Goal: Task Accomplishment & Management: Use online tool/utility

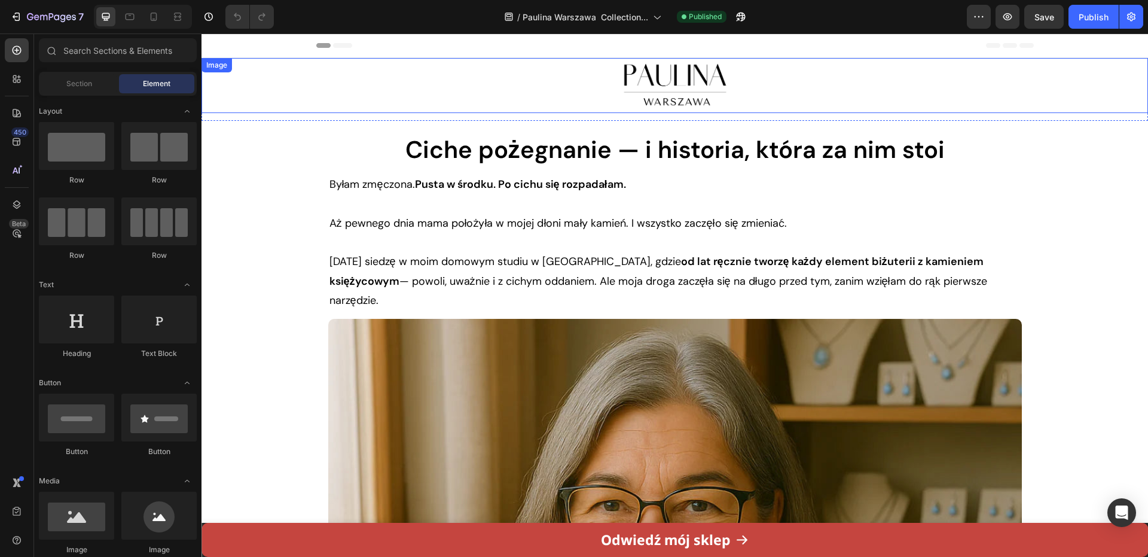
click at [448, 83] on div at bounding box center [674, 85] width 946 height 55
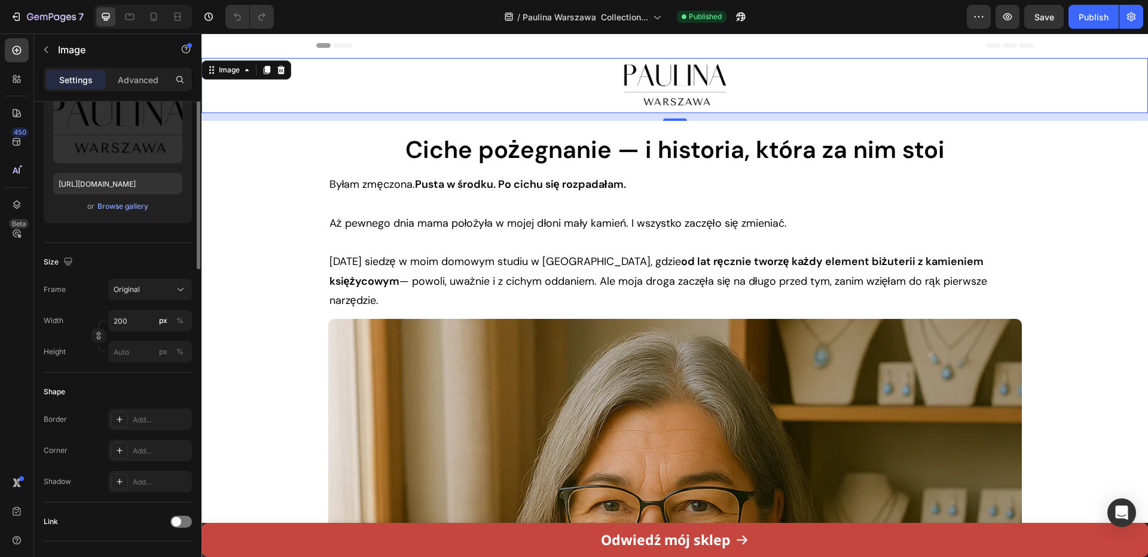
scroll to position [24, 0]
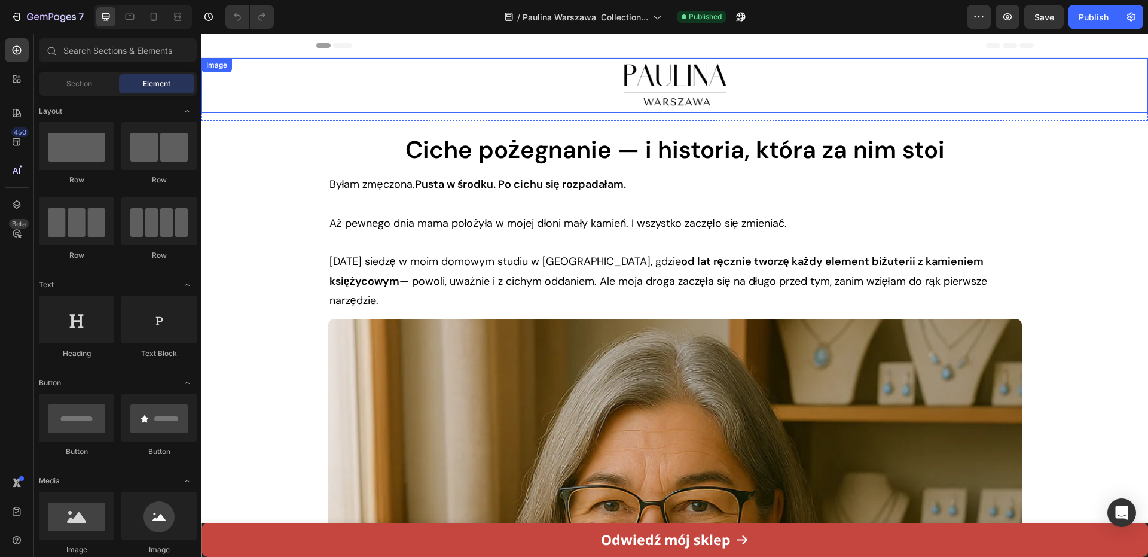
click at [264, 111] on div at bounding box center [674, 85] width 946 height 55
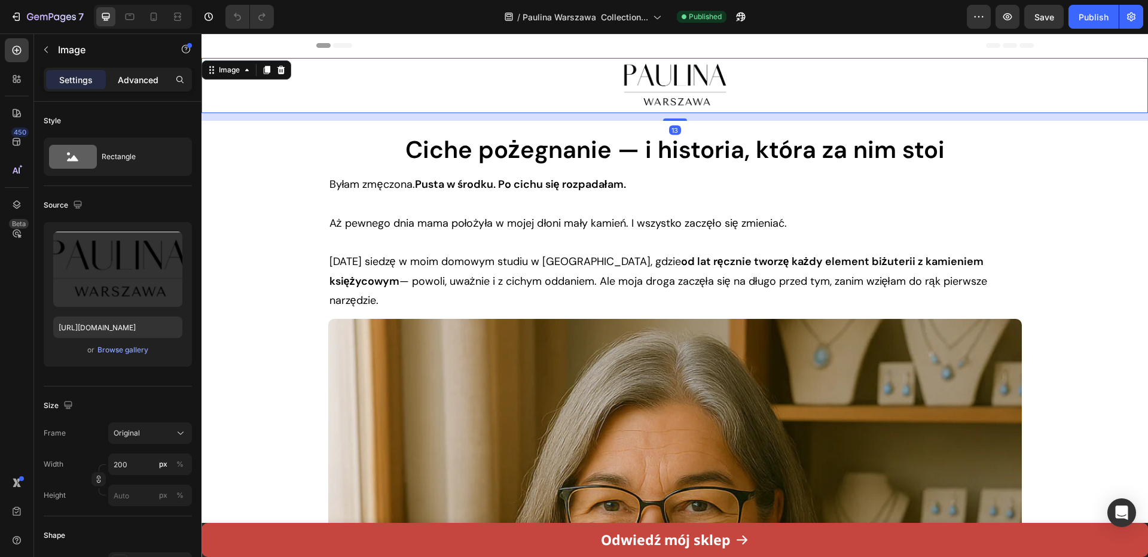
click at [121, 87] on div "Advanced" at bounding box center [138, 79] width 60 height 19
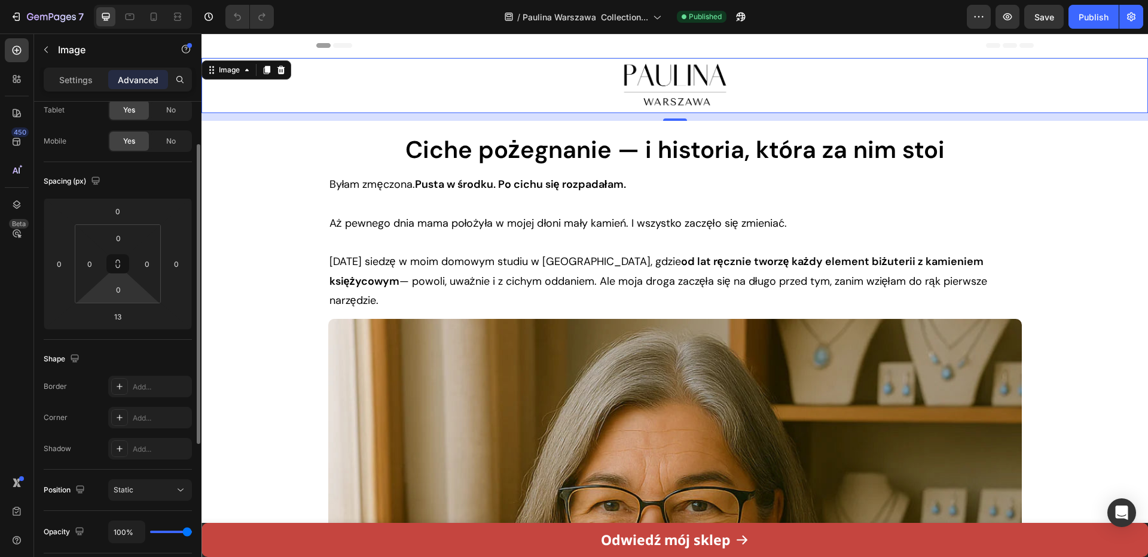
scroll to position [0, 0]
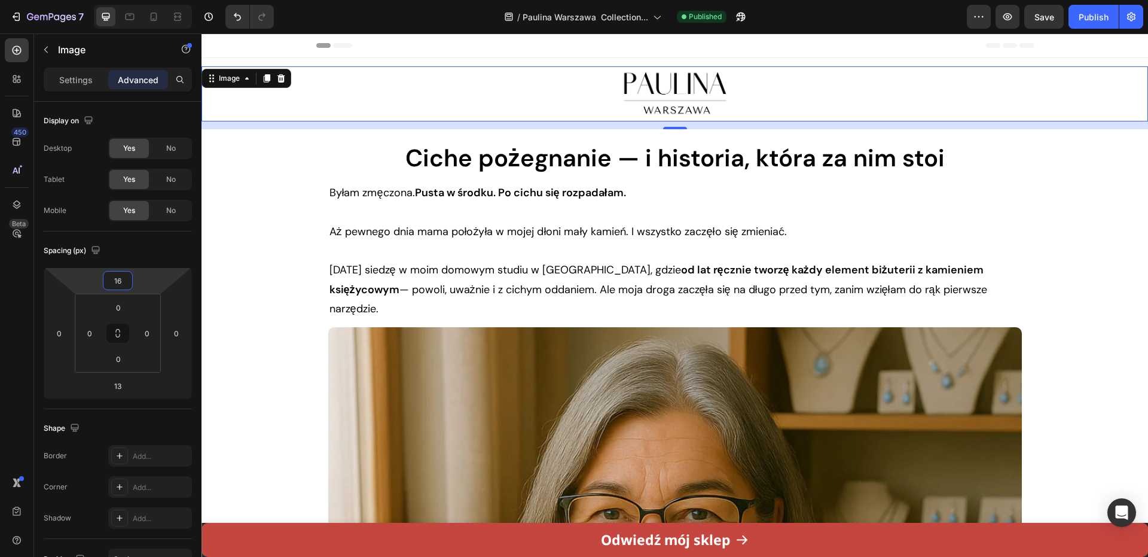
type input "18"
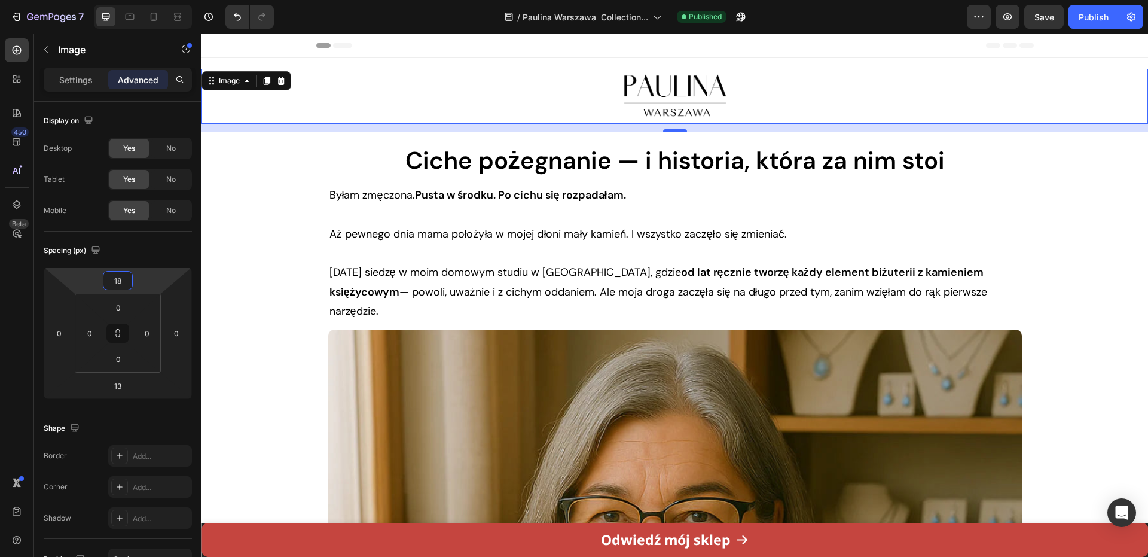
click at [139, 0] on html "7 Version history / Paulina Warszawa Collection... Published Preview Save Publi…" at bounding box center [574, 0] width 1148 height 0
click at [154, 17] on icon at bounding box center [154, 17] width 12 height 12
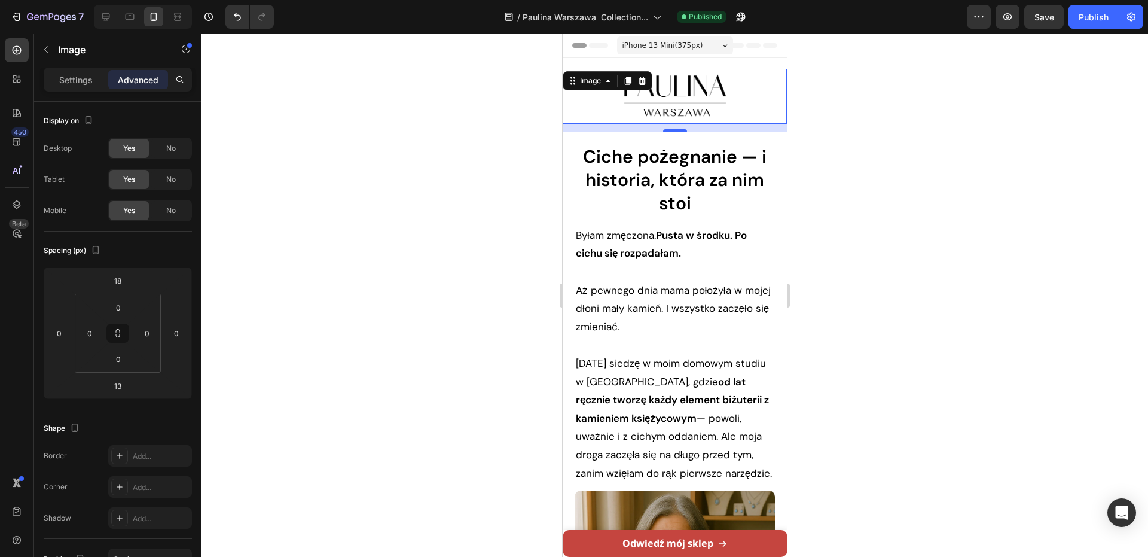
click at [815, 115] on div at bounding box center [674, 294] width 946 height 523
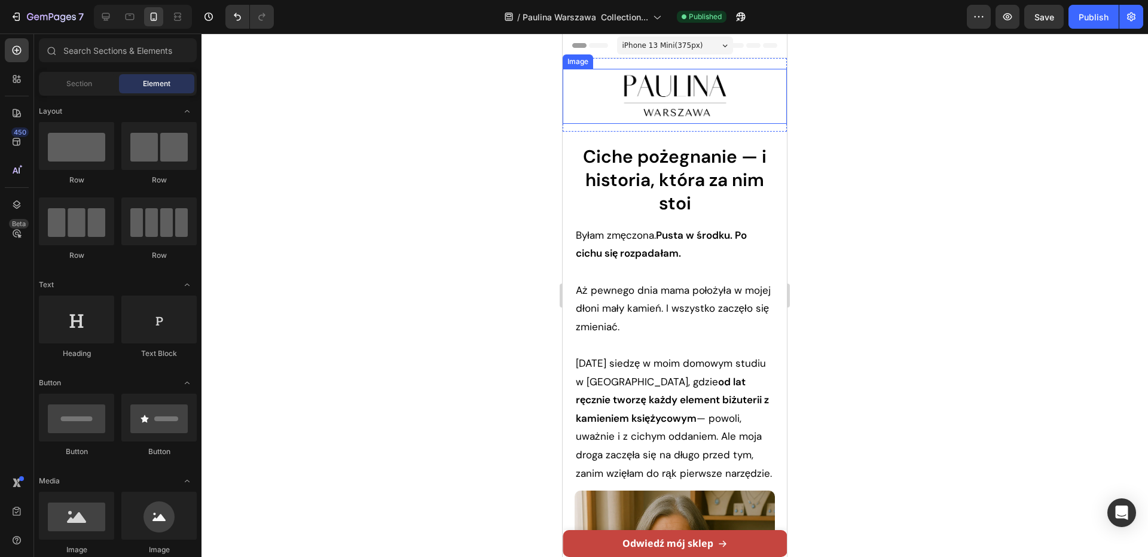
click at [721, 91] on img at bounding box center [675, 96] width 120 height 55
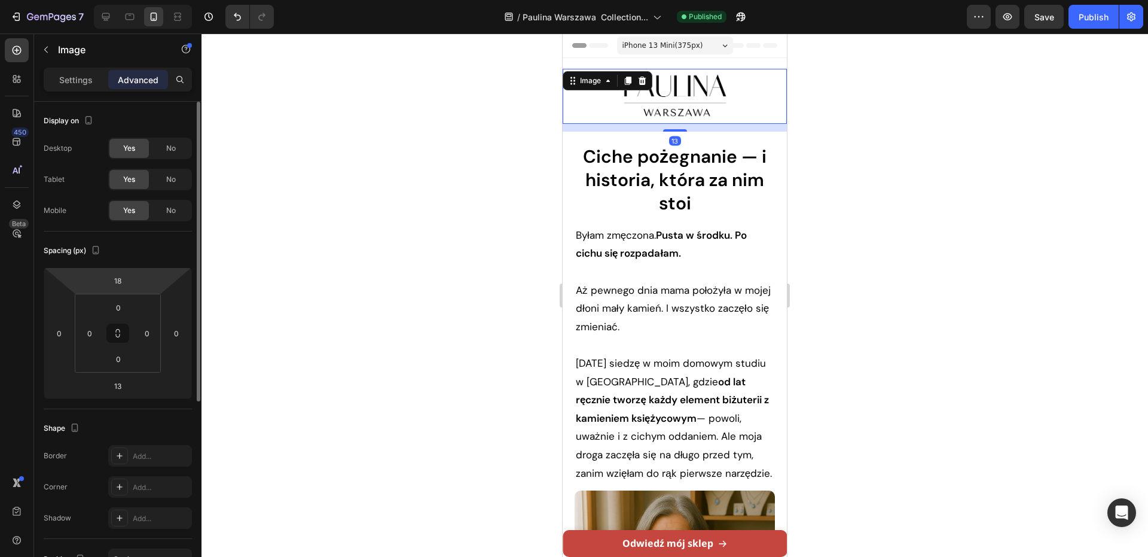
scroll to position [120, 0]
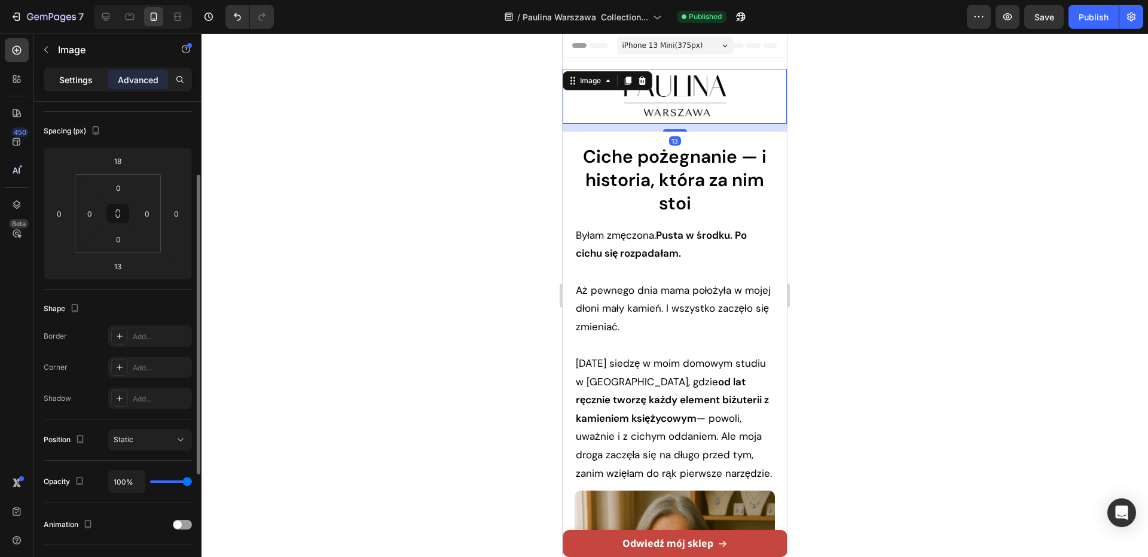
click at [97, 84] on div "Settings" at bounding box center [76, 79] width 60 height 19
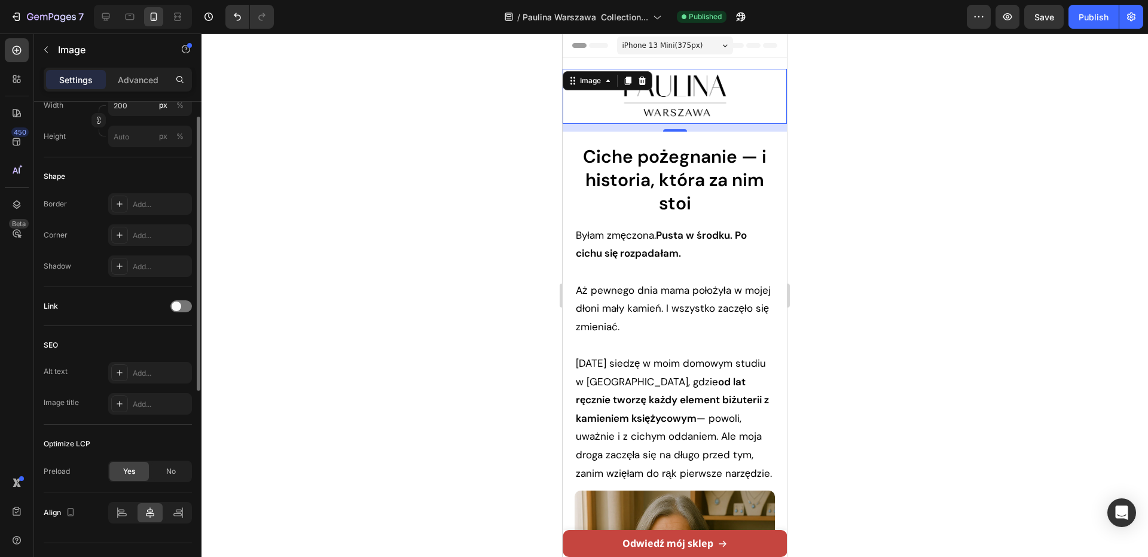
scroll to position [239, 0]
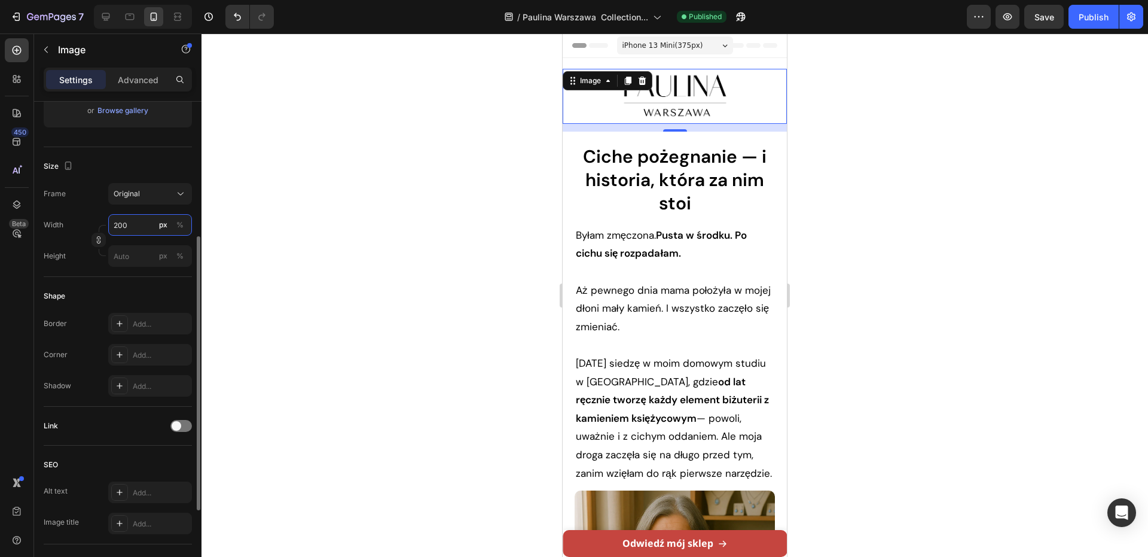
click at [129, 230] on input "200" at bounding box center [150, 225] width 84 height 22
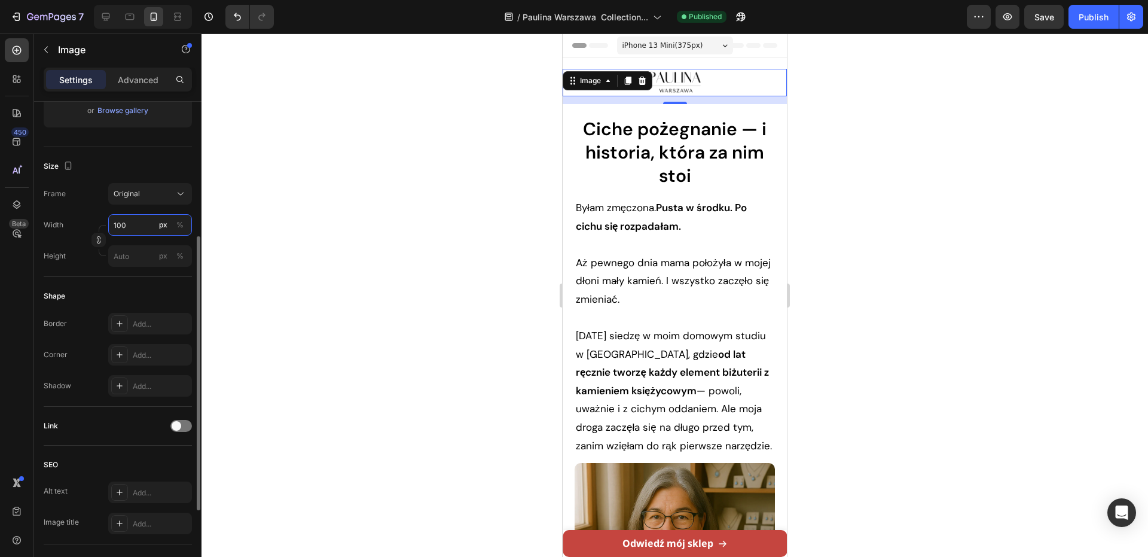
click at [141, 224] on input "100" at bounding box center [150, 225] width 84 height 22
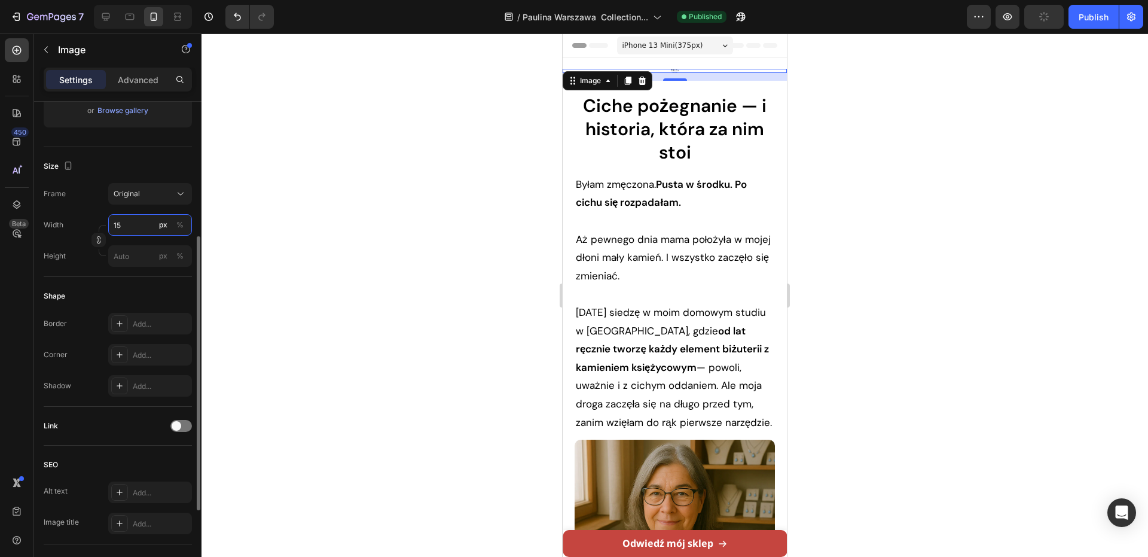
type input "150"
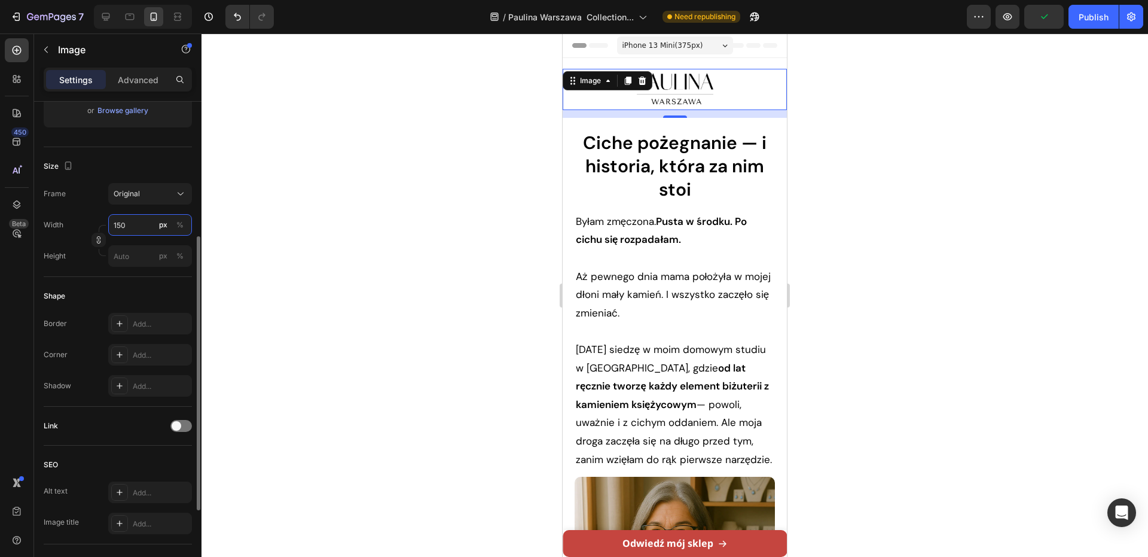
click at [191, 224] on input "150" at bounding box center [150, 225] width 84 height 22
click at [398, 211] on div at bounding box center [674, 294] width 946 height 523
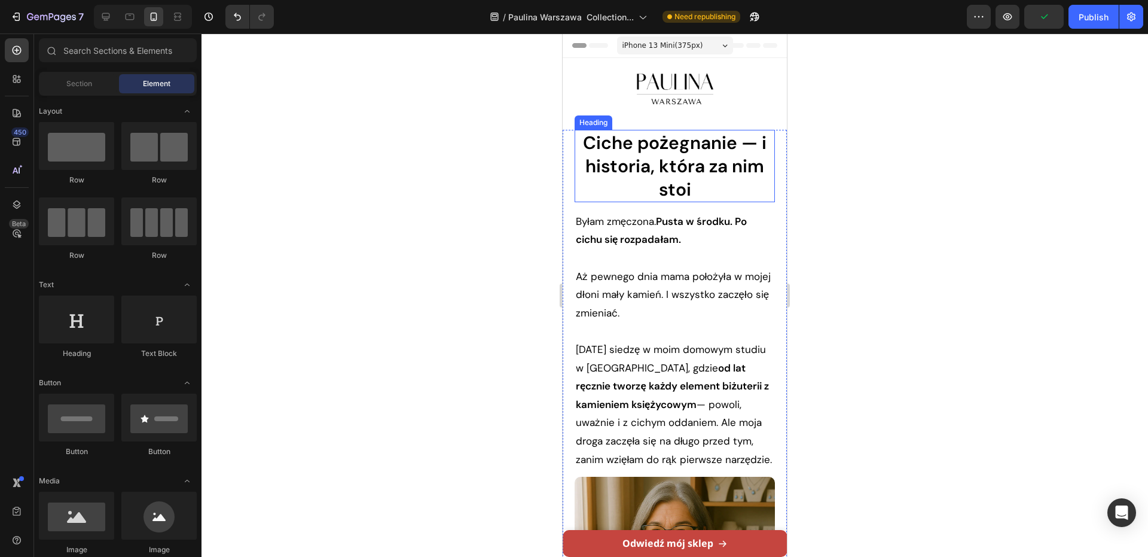
click at [758, 159] on strong "Ciche pożegnanie — i historia, która za nim stoi" at bounding box center [675, 166] width 184 height 70
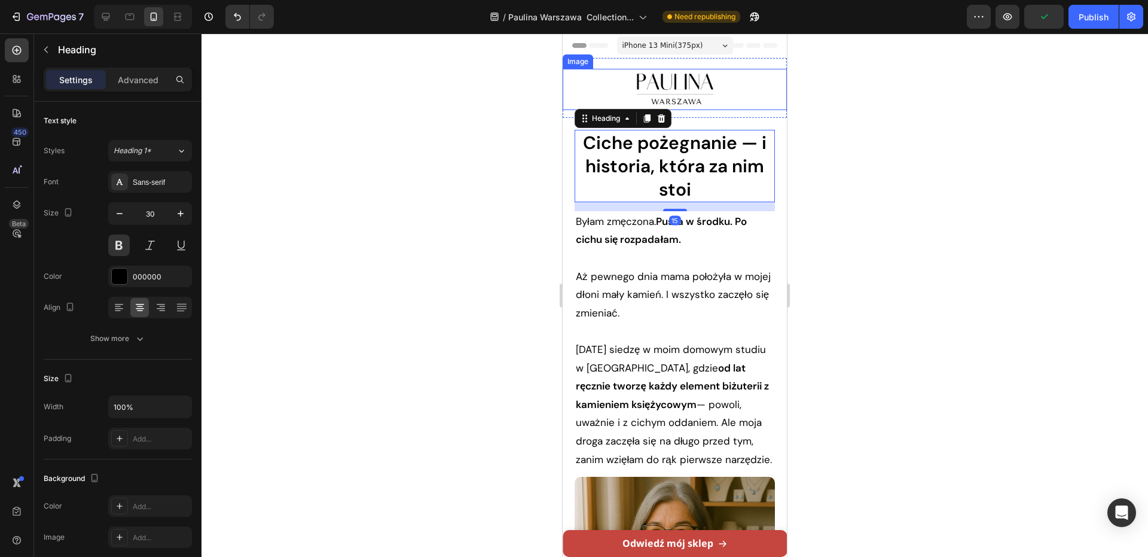
click at [732, 100] on div at bounding box center [675, 89] width 224 height 41
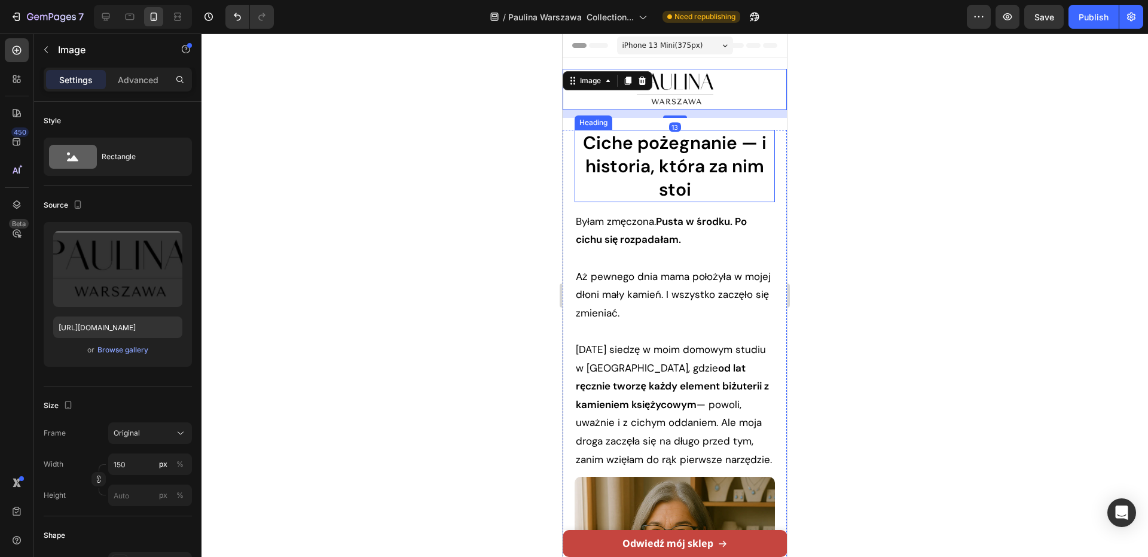
click at [726, 132] on strong "Ciche pożegnanie — i historia, która za nim stoi" at bounding box center [675, 166] width 184 height 70
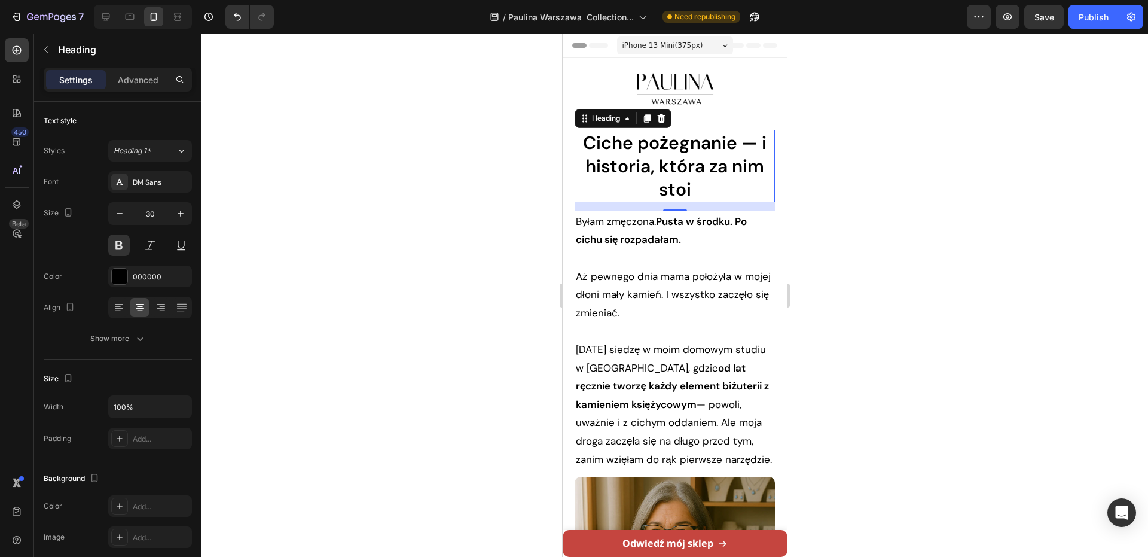
click at [136, 91] on div "Settings Advanced" at bounding box center [117, 85] width 167 height 34
click at [136, 86] on div "Advanced" at bounding box center [138, 79] width 60 height 19
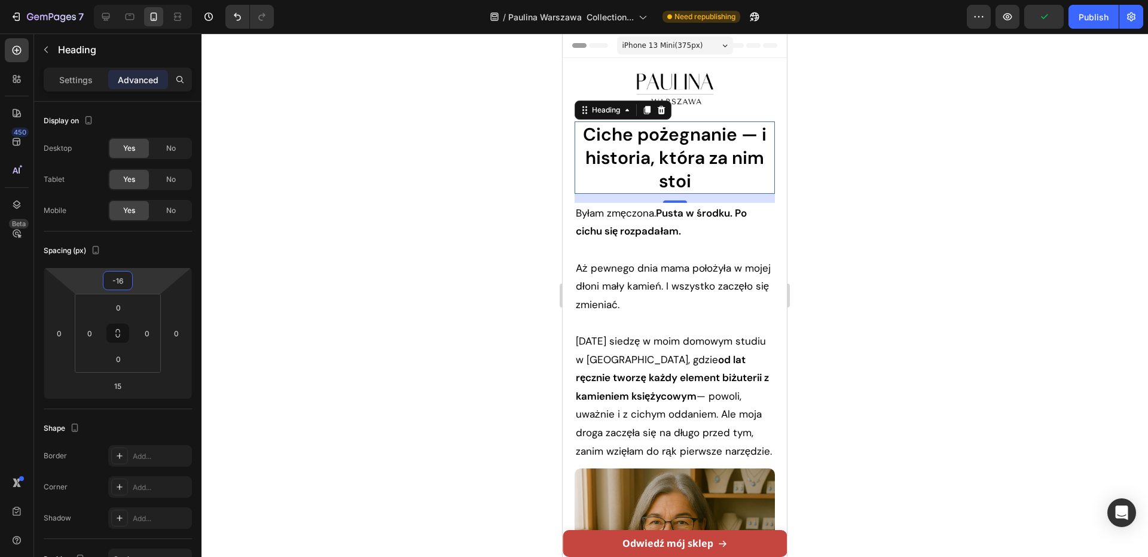
type input "-18"
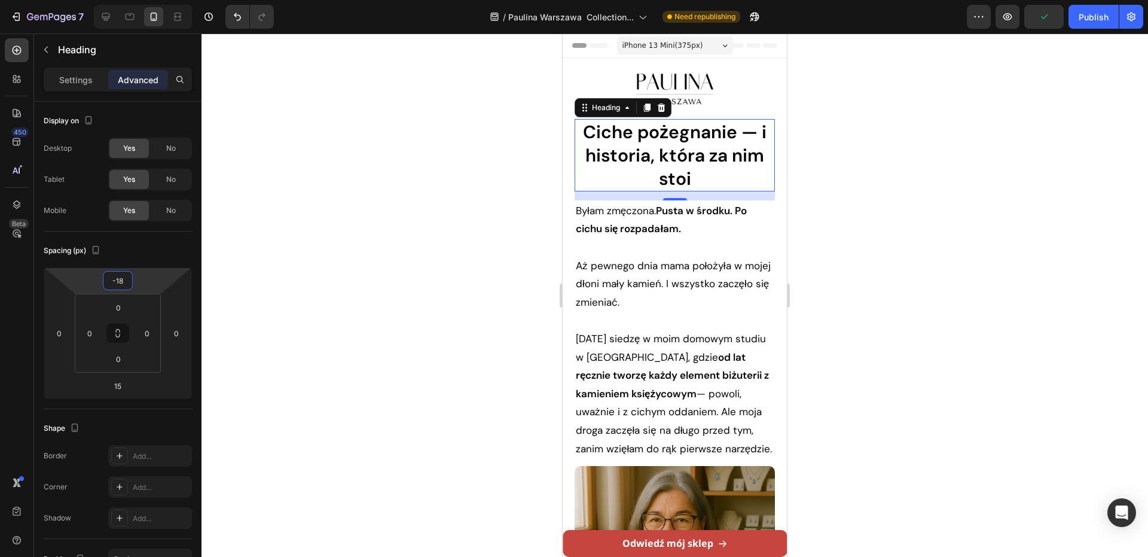
click at [148, 0] on html "7 Version history / Paulina Warszawa Collection... Need republishing Preview Pu…" at bounding box center [574, 0] width 1148 height 0
click at [817, 236] on div at bounding box center [674, 294] width 946 height 523
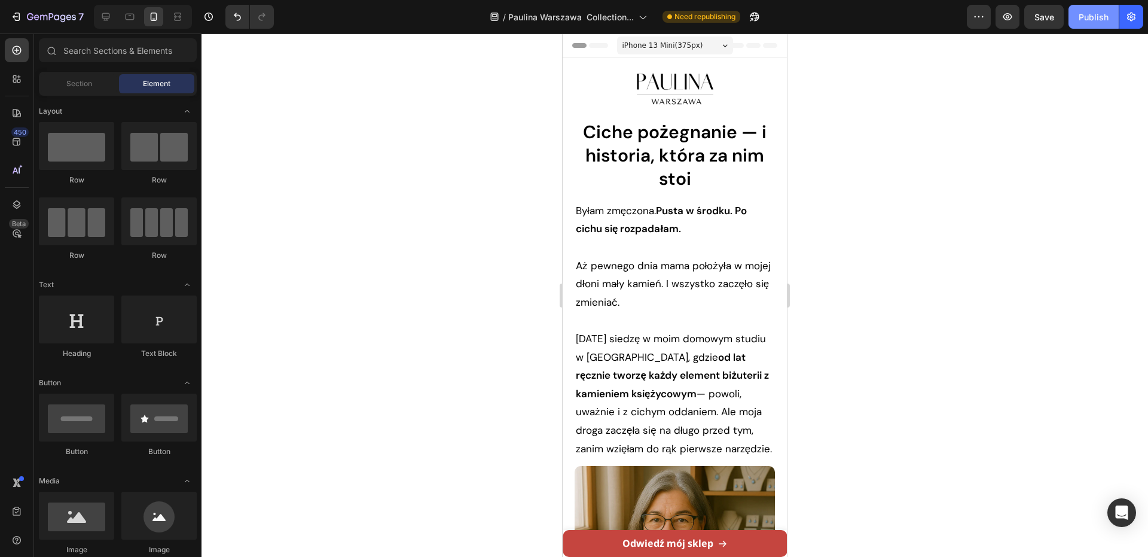
click at [1092, 25] on button "Publish" at bounding box center [1093, 17] width 50 height 24
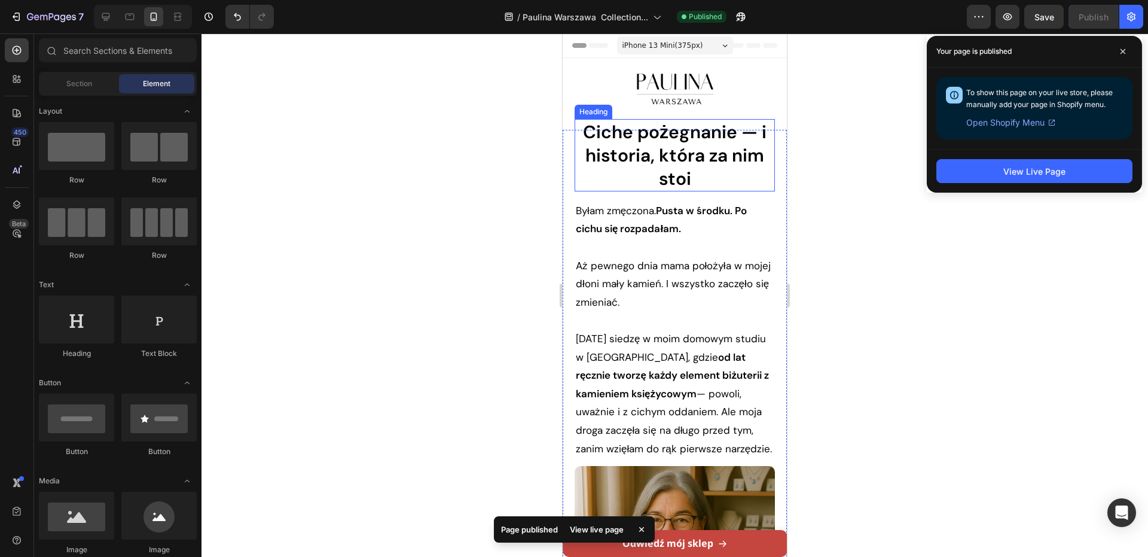
click at [680, 158] on strong "Ciche pożegnanie — i historia, która za nim stoi" at bounding box center [675, 155] width 184 height 70
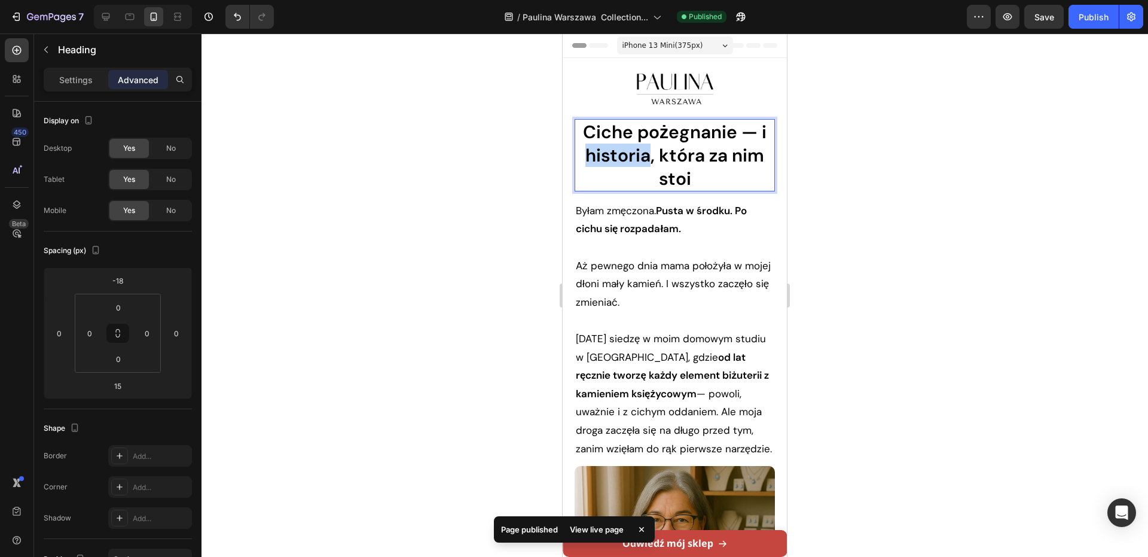
click at [600, 163] on strong "Ciche pożegnanie — i historia, która za nim stoi" at bounding box center [675, 155] width 184 height 70
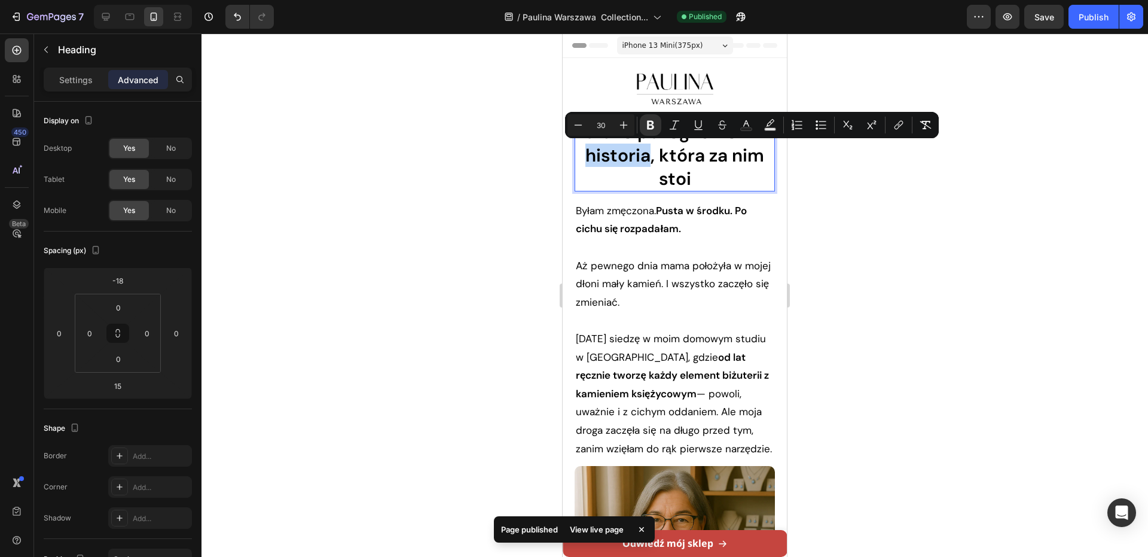
click at [600, 163] on strong "Ciche pożegnanie — i historia, która za nim stoi" at bounding box center [675, 155] width 184 height 70
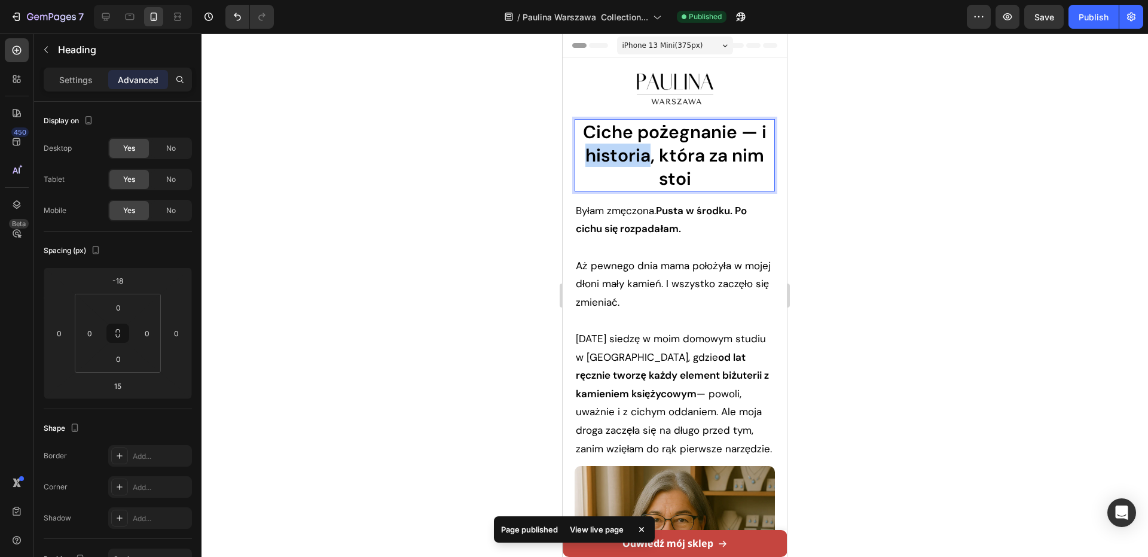
click at [600, 163] on strong "Ciche pożegnanie — i historia, która za nim stoi" at bounding box center [675, 155] width 184 height 70
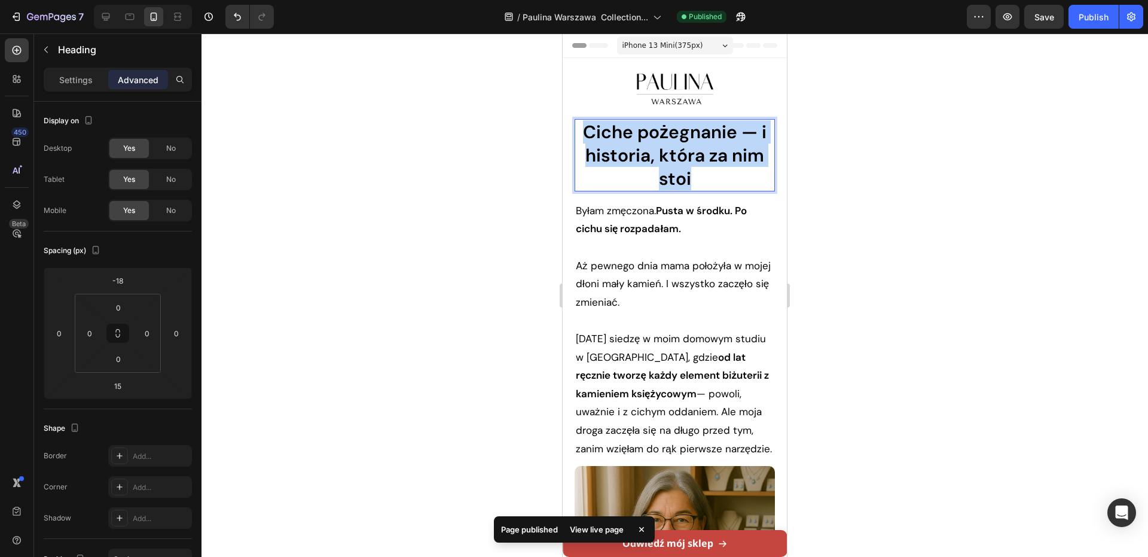
click at [600, 163] on strong "Ciche pożegnanie — i historia, która za nim stoi" at bounding box center [675, 155] width 184 height 70
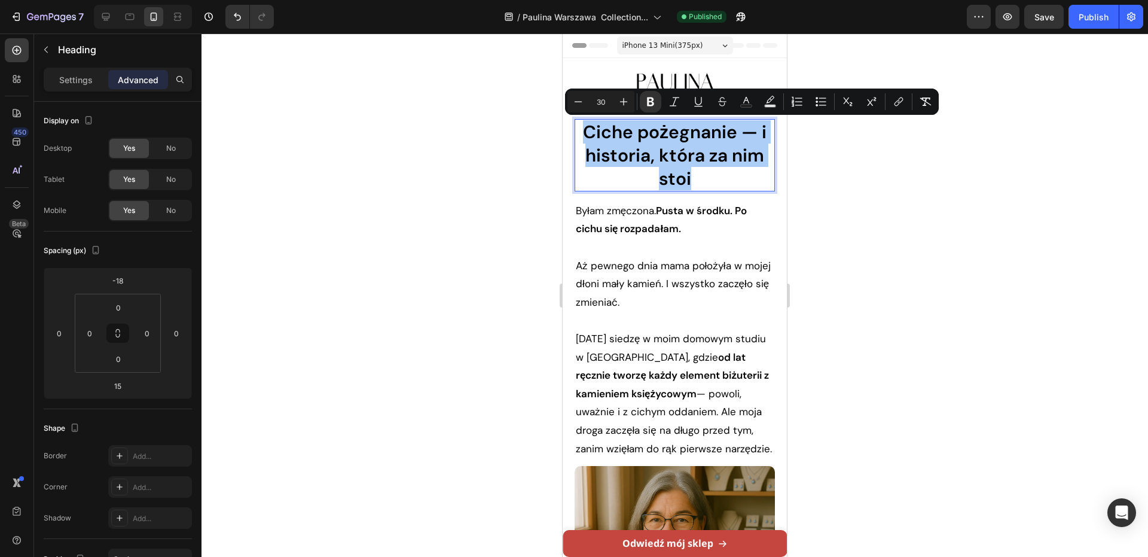
click at [543, 151] on div at bounding box center [674, 294] width 946 height 523
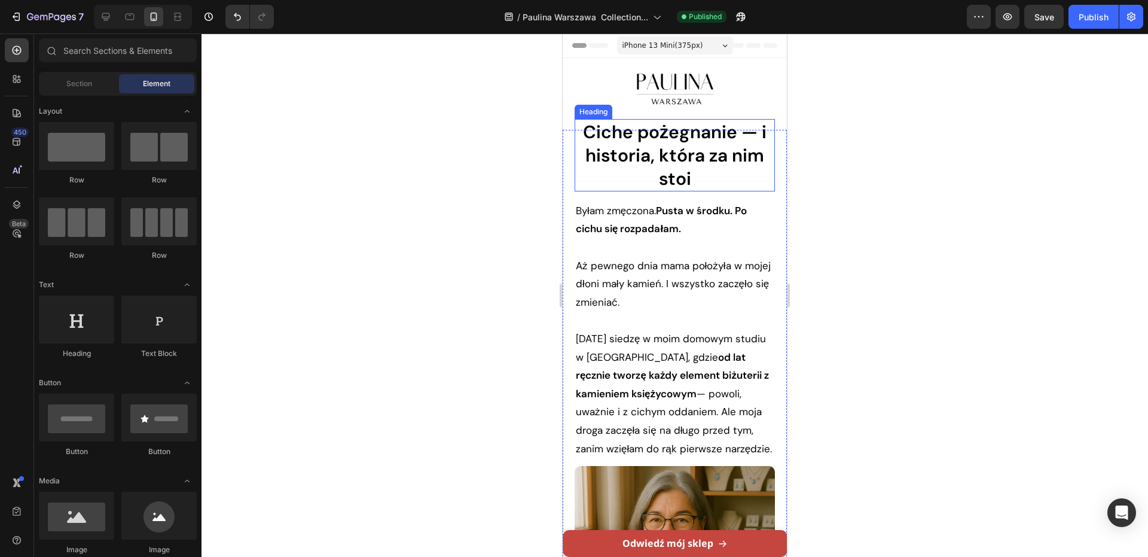
click at [639, 175] on p "⁠⁠⁠⁠⁠⁠⁠ Ciche pożegnanie — i historia, która za nim stoi" at bounding box center [675, 155] width 198 height 70
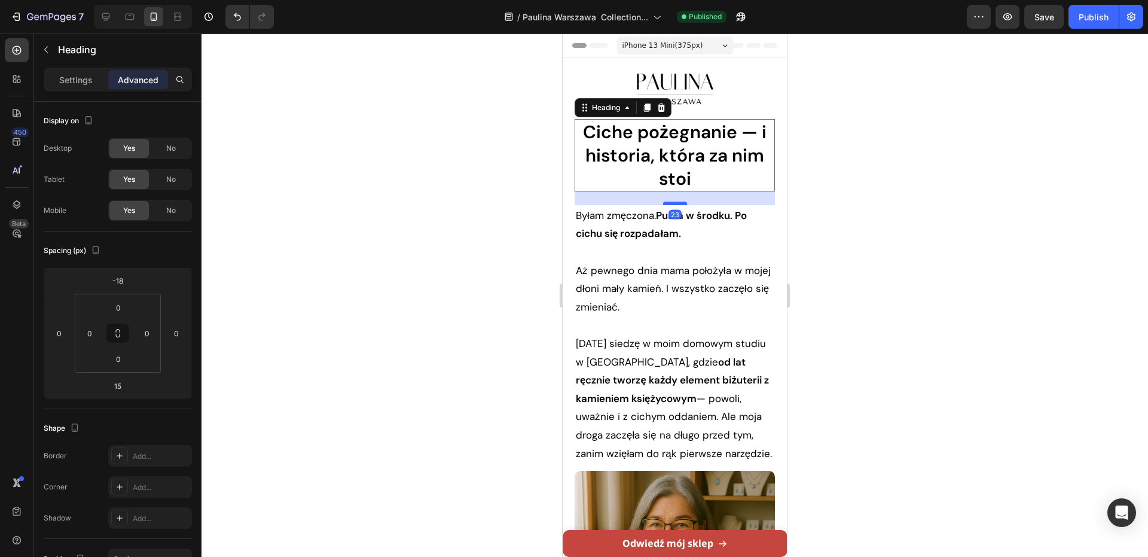
drag, startPoint x: 673, startPoint y: 200, endPoint x: 679, endPoint y: 204, distance: 7.7
click at [679, 204] on div at bounding box center [675, 203] width 24 height 4
type input "23"
click at [475, 179] on div at bounding box center [674, 294] width 946 height 523
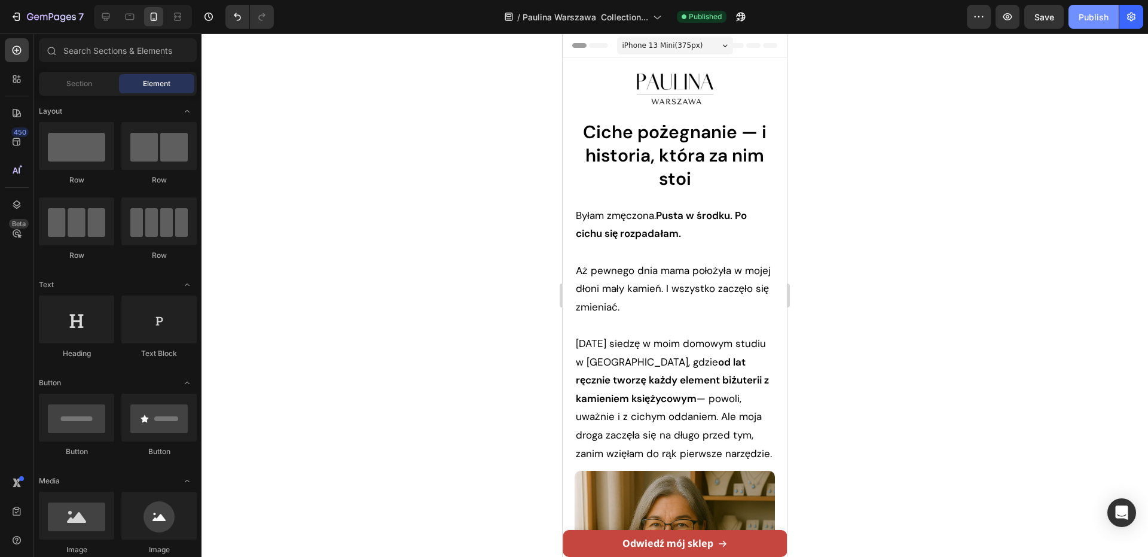
click at [1090, 19] on div "Publish" at bounding box center [1094, 17] width 30 height 13
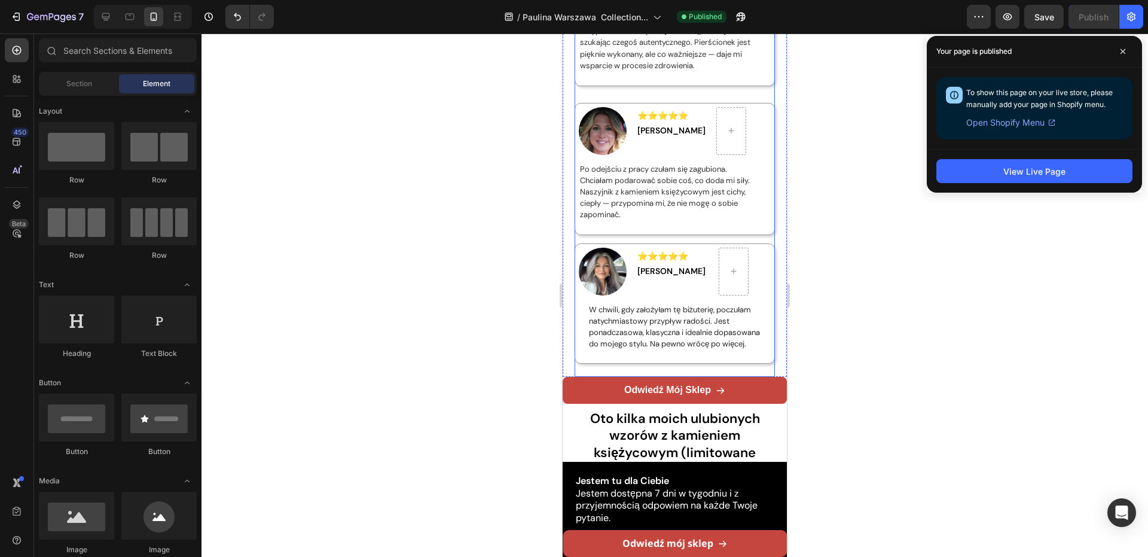
scroll to position [4544, 0]
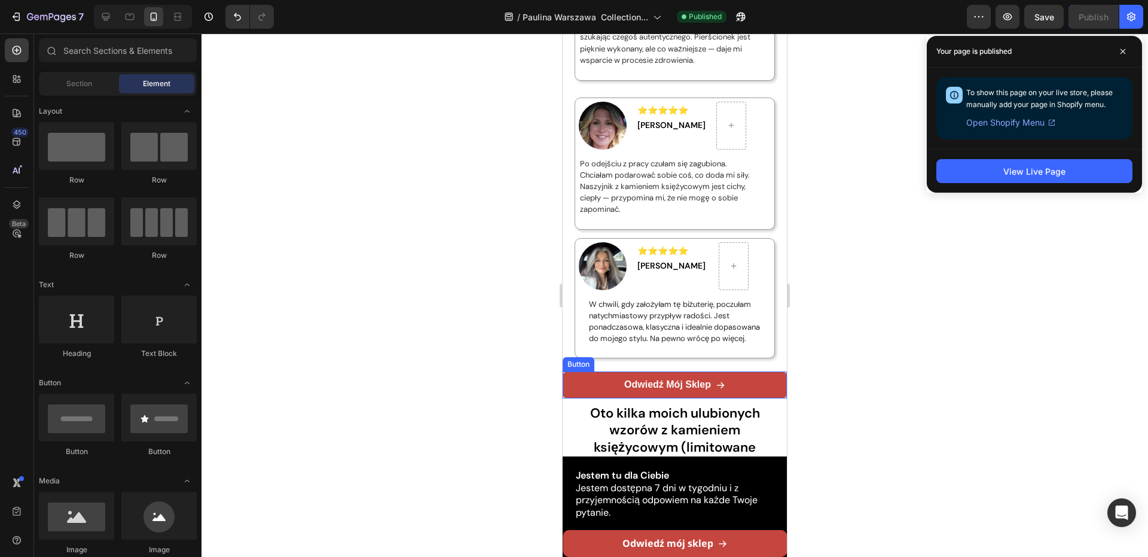
click at [726, 394] on link "Odwiedź mój sklep" at bounding box center [675, 384] width 224 height 27
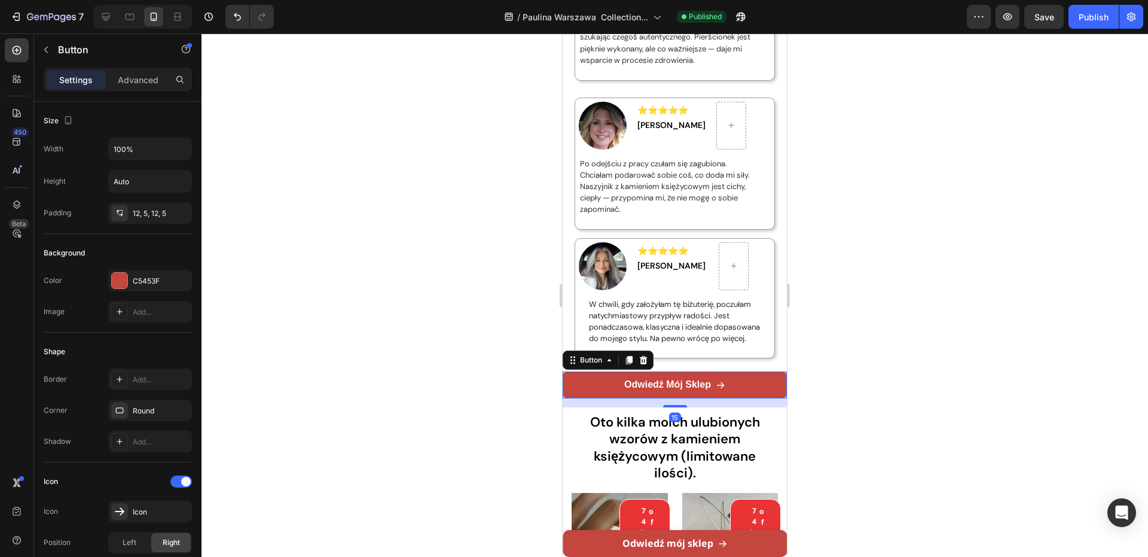
drag, startPoint x: 679, startPoint y: 408, endPoint x: 684, endPoint y: 417, distance: 10.5
click at [684, 398] on div "15" at bounding box center [675, 398] width 224 height 0
click at [837, 359] on div at bounding box center [674, 294] width 946 height 523
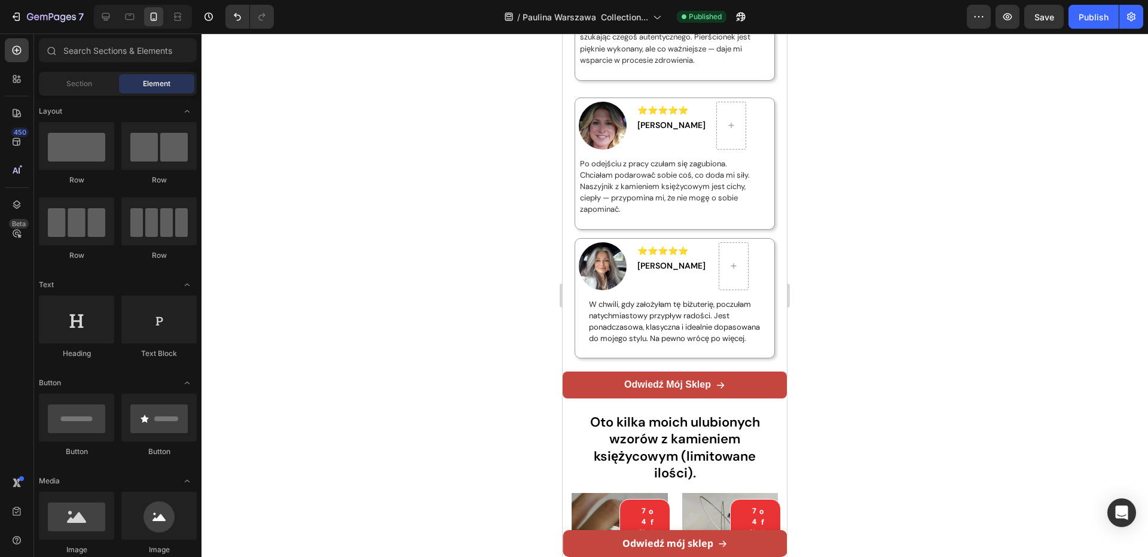
click at [837, 359] on div at bounding box center [674, 294] width 946 height 523
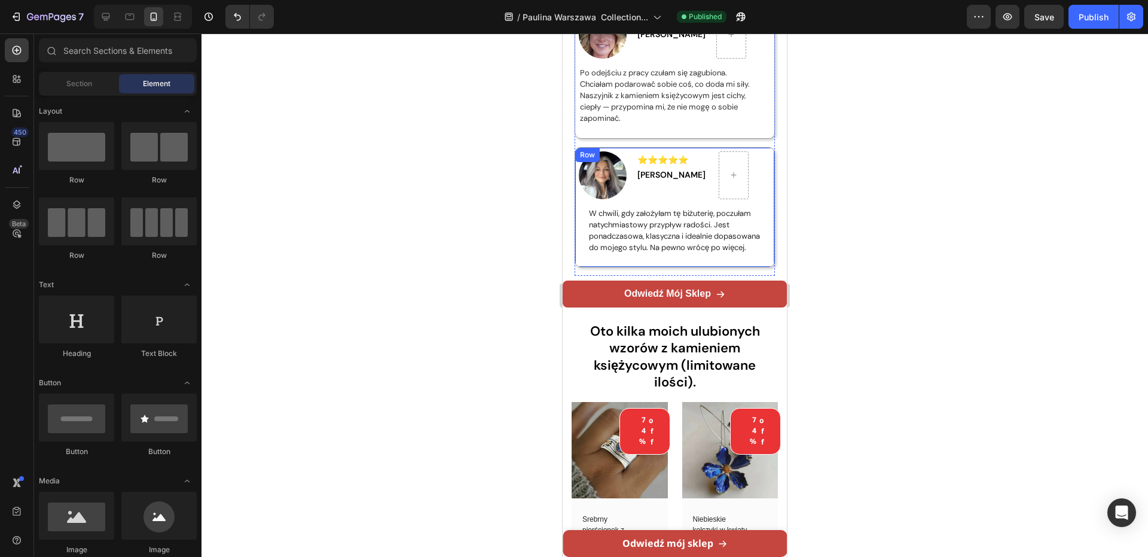
scroll to position [4664, 0]
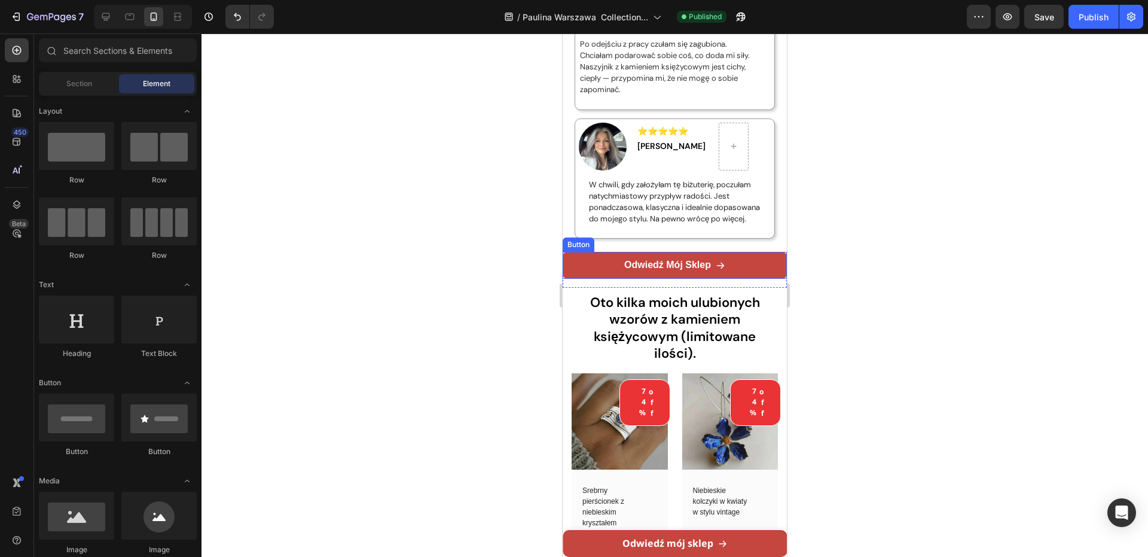
click at [689, 264] on link "Odwiedź mój sklep" at bounding box center [675, 265] width 224 height 27
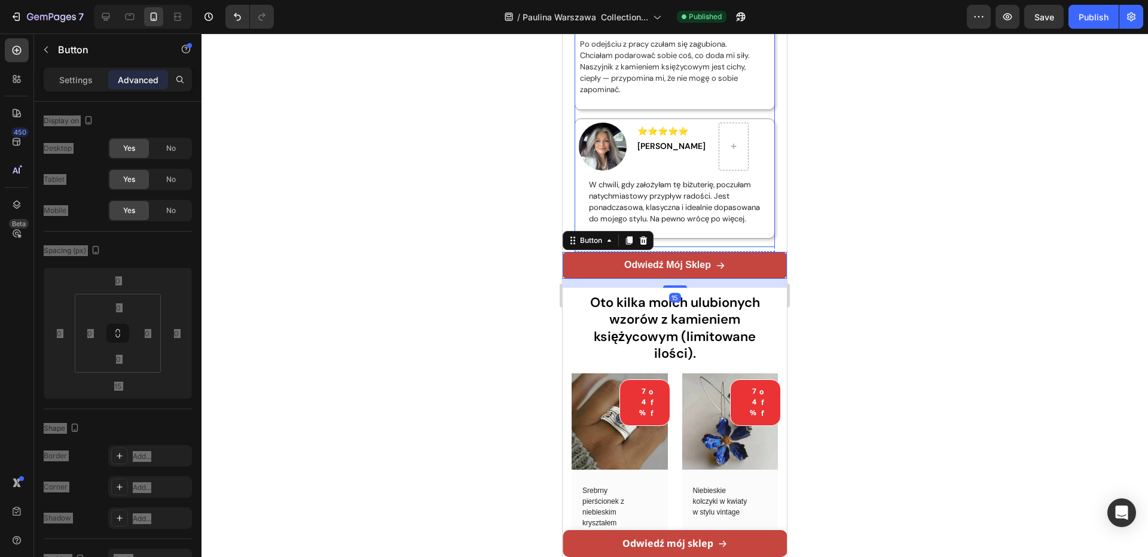
click at [669, 248] on div "Image ⭐⭐⭐⭐⭐ [PERSON_NAME] Text Block Row W chwili, gdy założyłam tę biżuterię, …" at bounding box center [675, 182] width 200 height 129
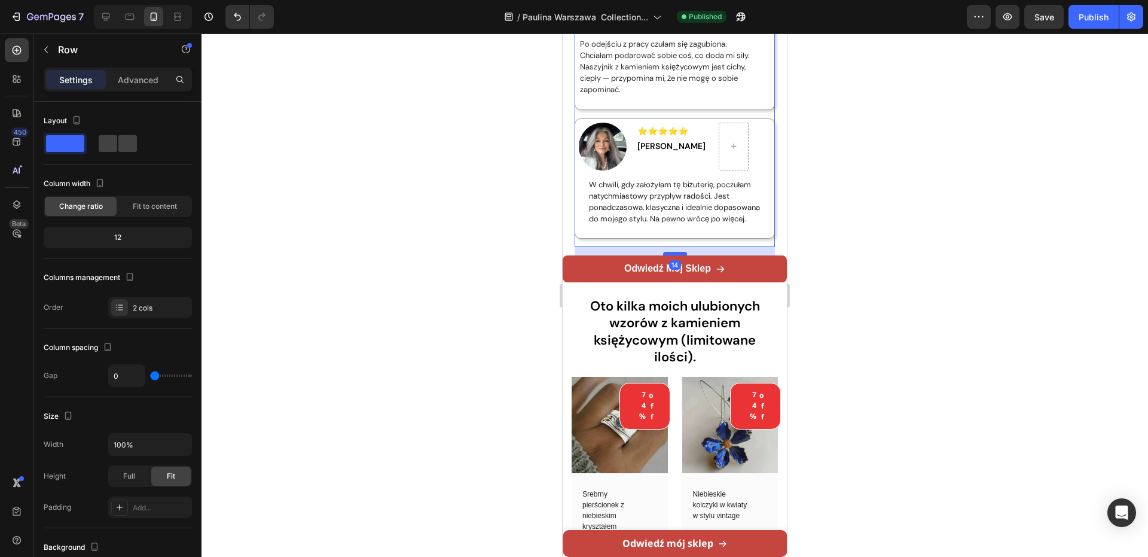
click at [673, 255] on div at bounding box center [675, 254] width 24 height 4
click at [828, 240] on div at bounding box center [674, 294] width 946 height 523
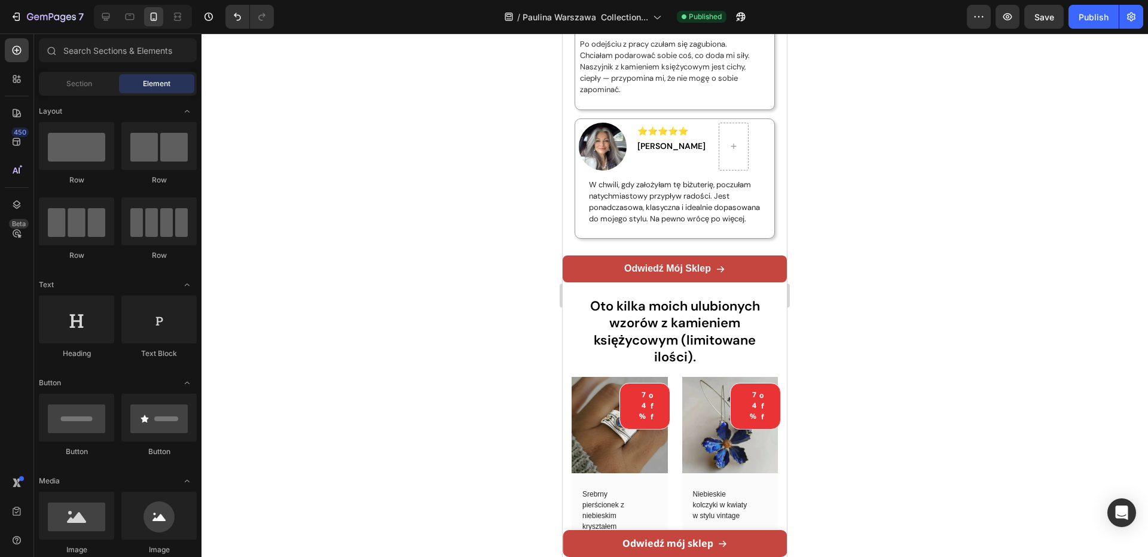
click at [828, 240] on div at bounding box center [674, 294] width 946 height 523
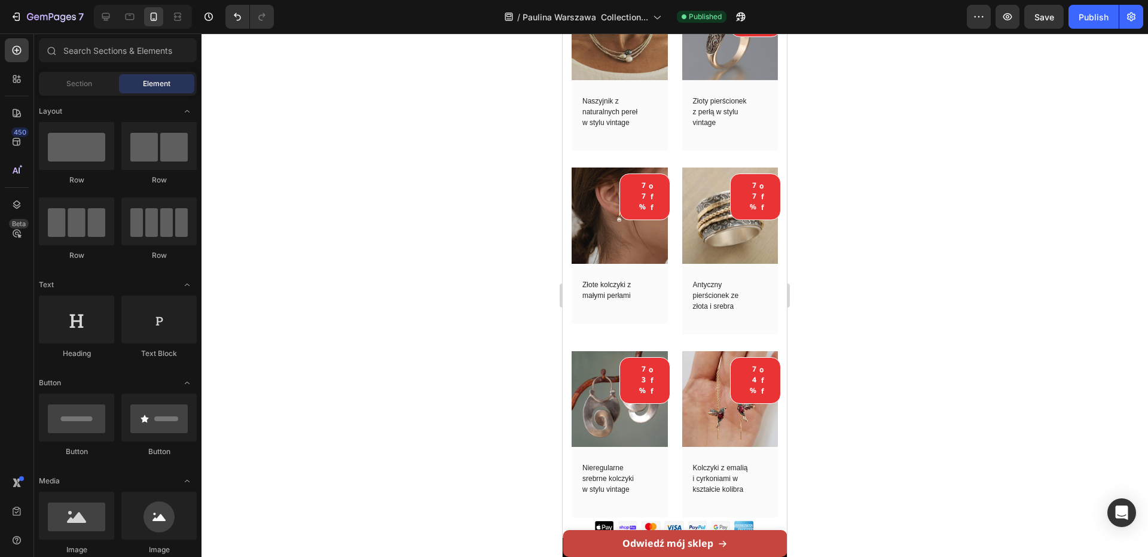
scroll to position [5022, 0]
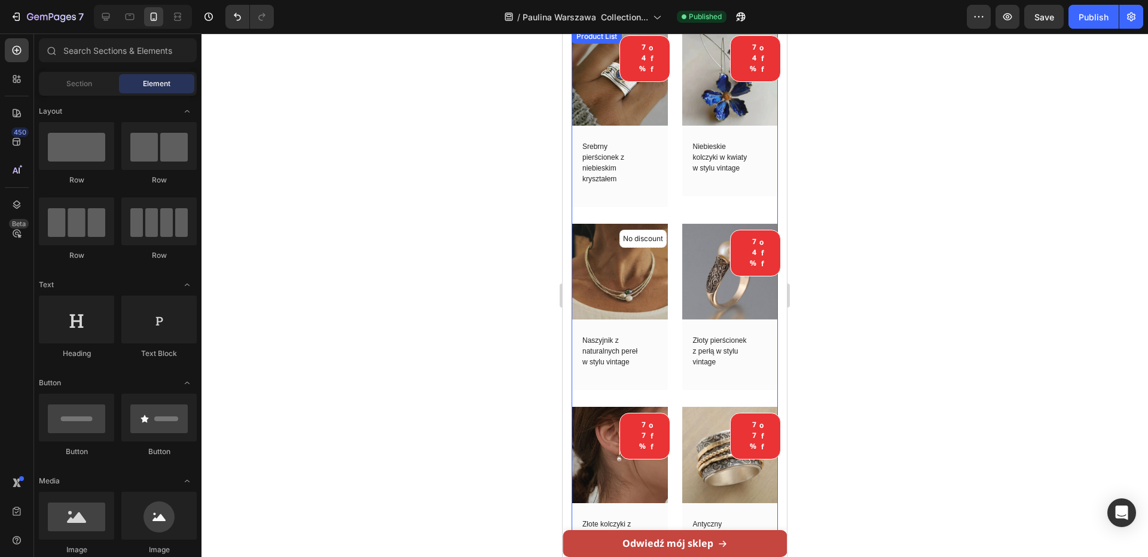
click at [676, 208] on div "74% off (P) Tag (P) Images Row Srebrny pierścionek z niebieskim kryształem (P) …" at bounding box center [675, 392] width 206 height 727
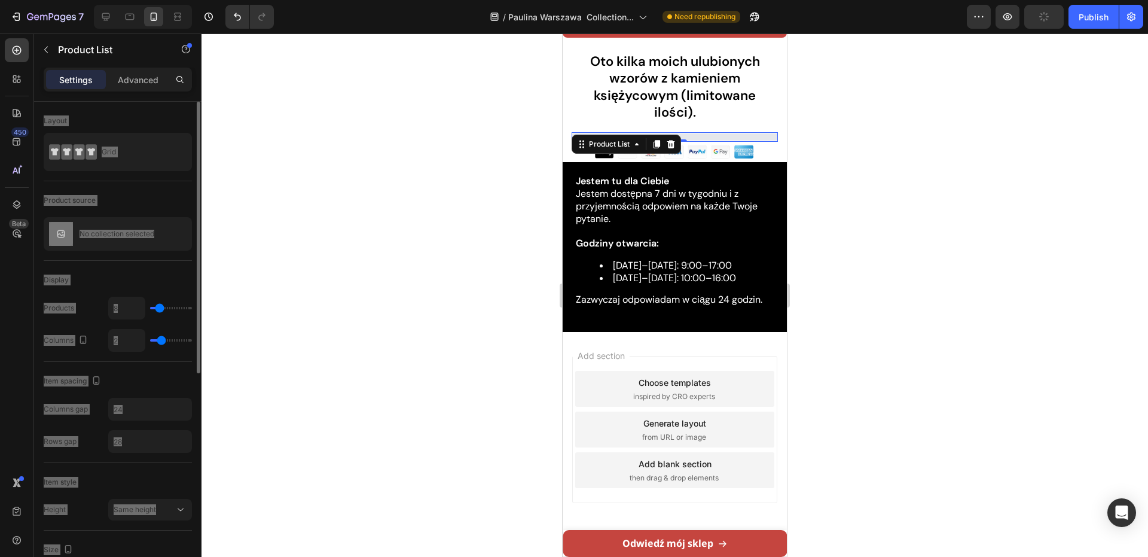
scroll to position [4918, 0]
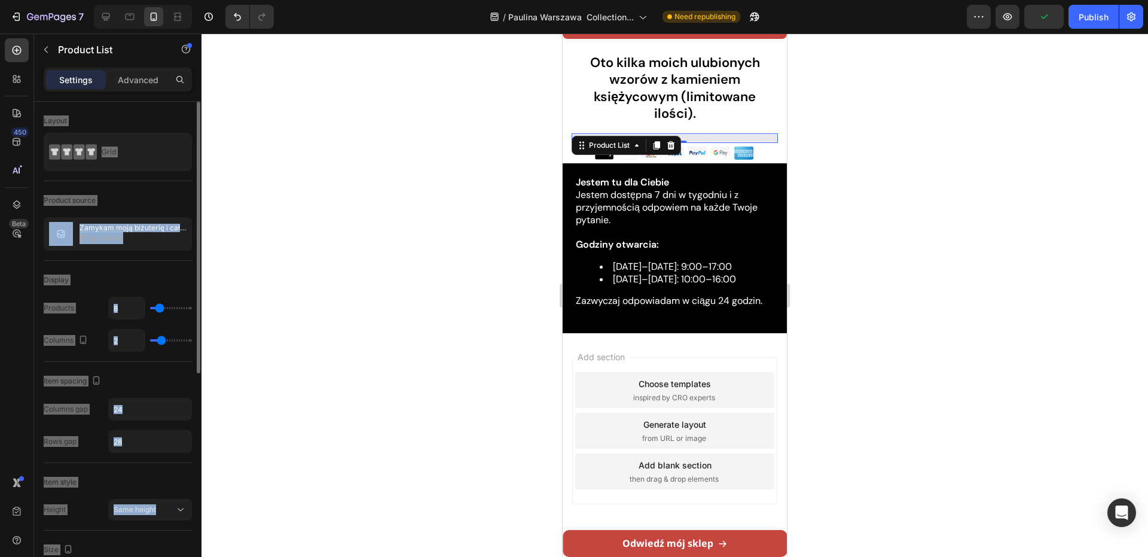
type input "9"
type input "10"
type input "11"
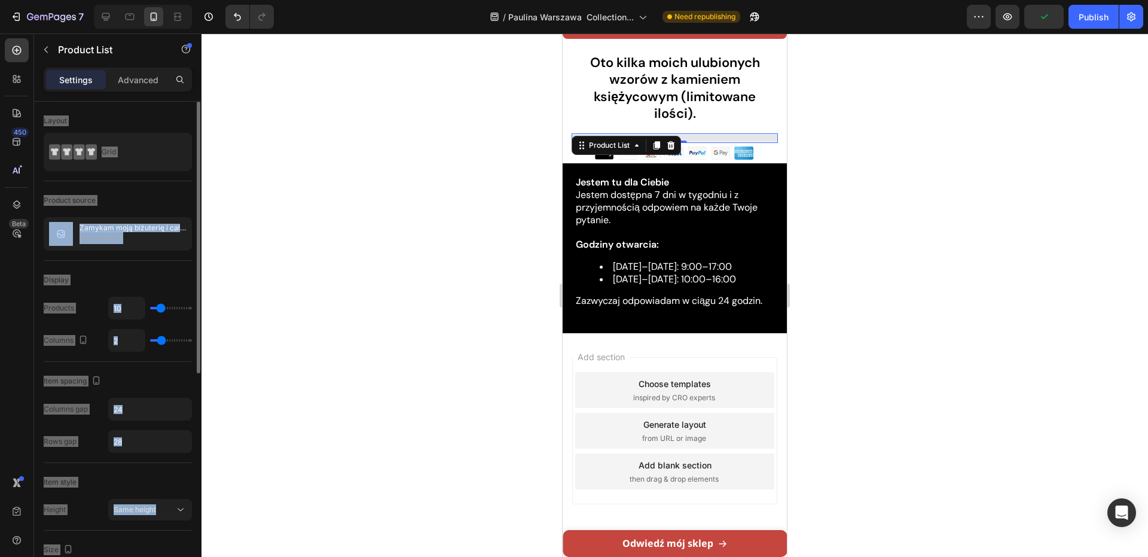
type input "11"
type input "12"
click at [162, 309] on input "range" at bounding box center [171, 308] width 42 height 2
click at [381, 261] on div at bounding box center [674, 294] width 946 height 523
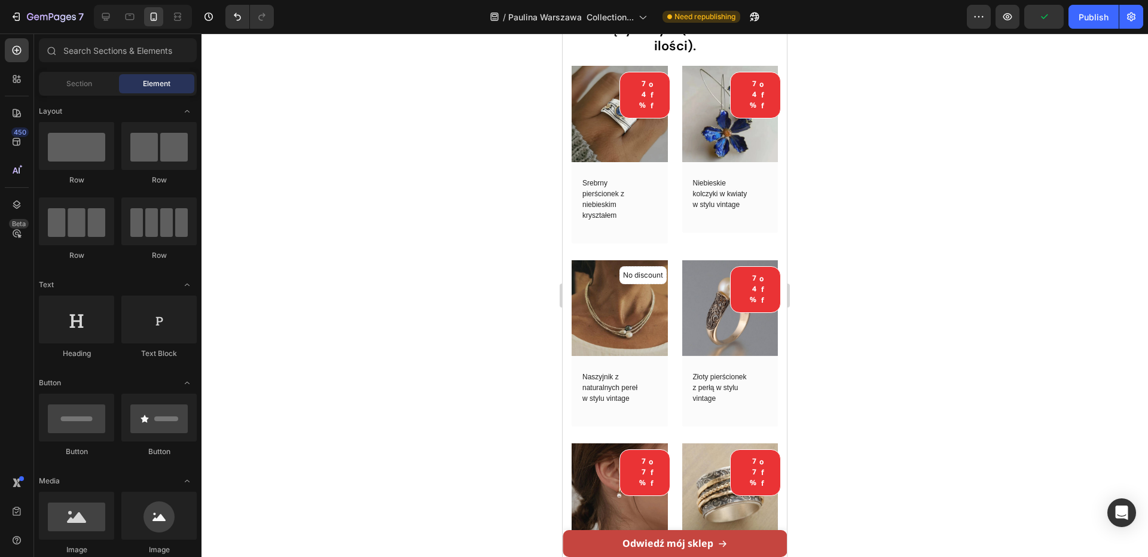
scroll to position [4634, 0]
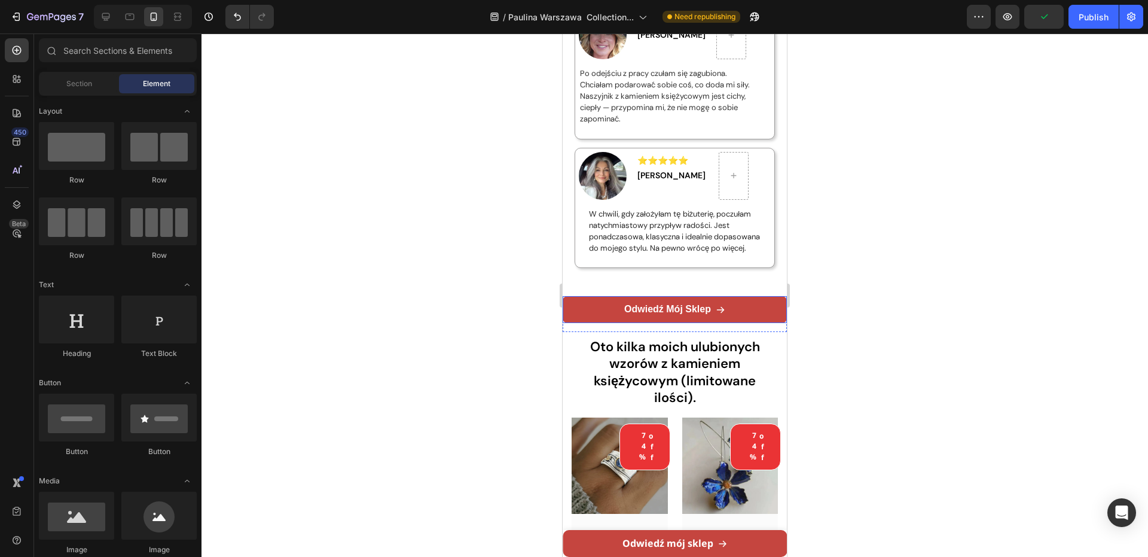
click at [575, 303] on link "Odwiedź mój sklep" at bounding box center [675, 309] width 224 height 27
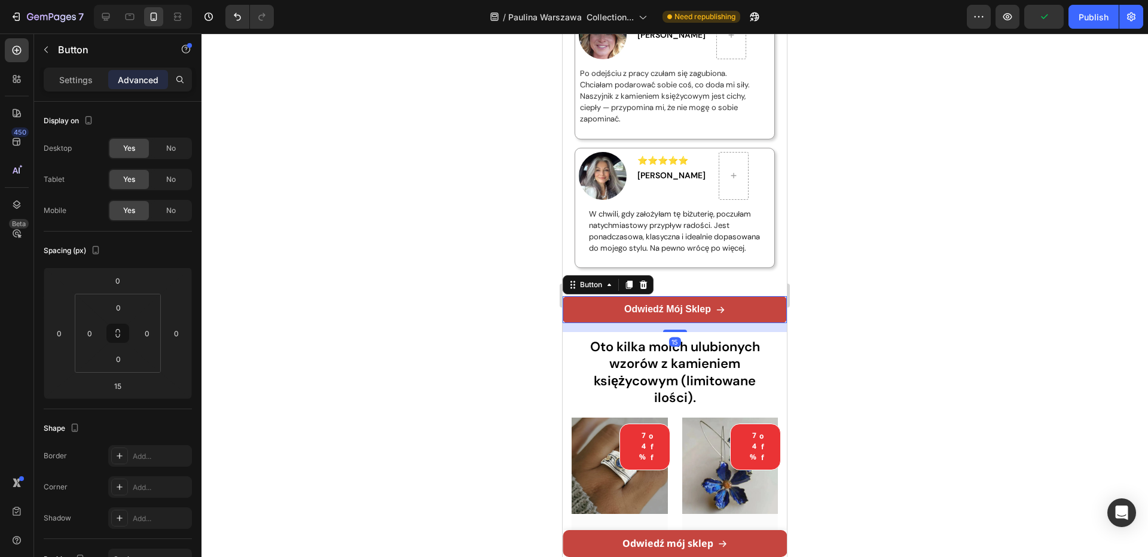
scroll to position [309, 0]
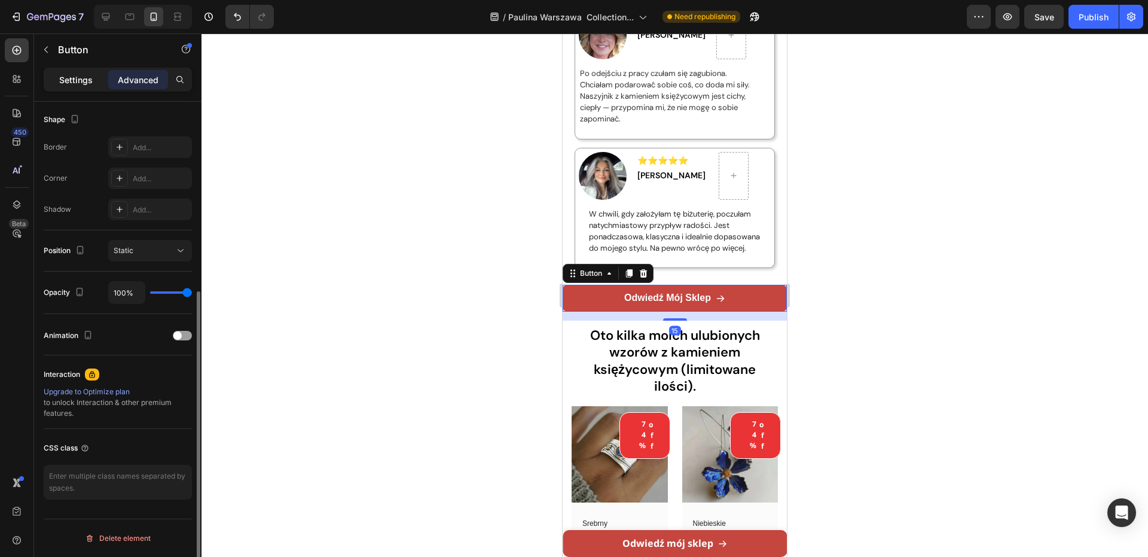
click at [72, 85] on p "Settings" at bounding box center [75, 80] width 33 height 13
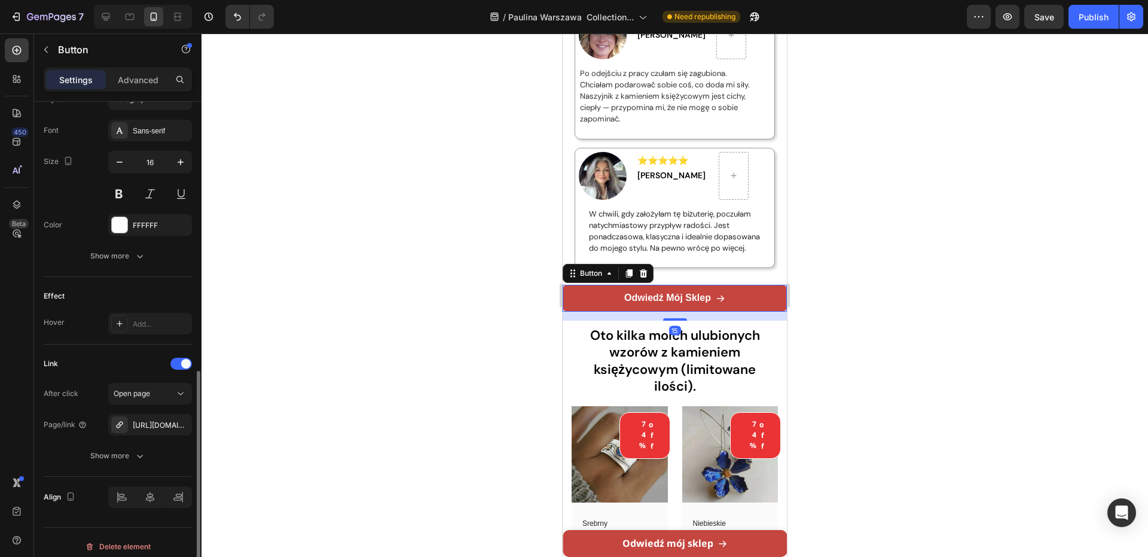
scroll to position [556, 0]
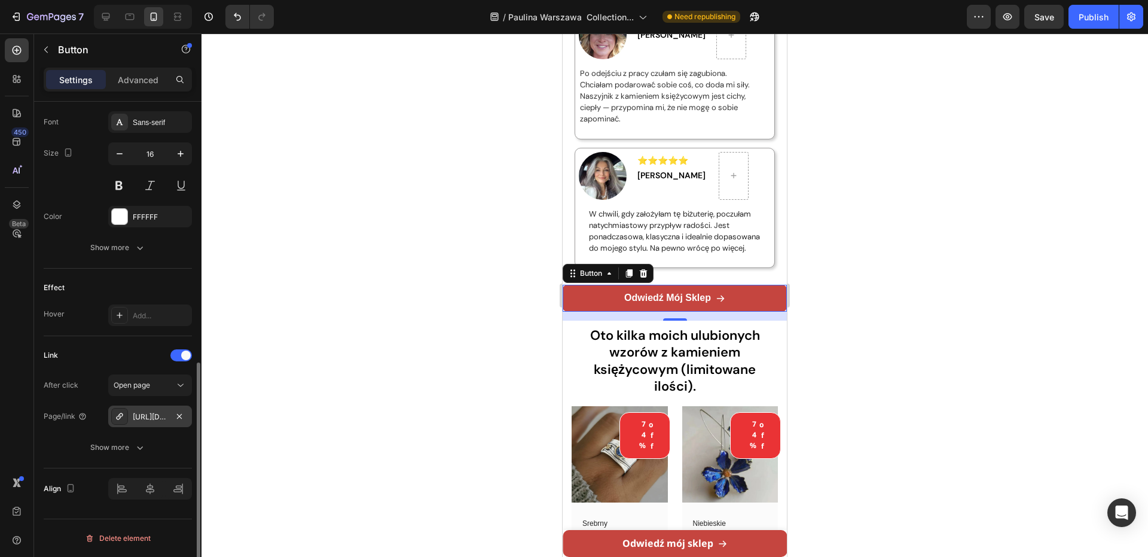
click at [152, 422] on div "[URL][DOMAIN_NAME]" at bounding box center [150, 416] width 84 height 22
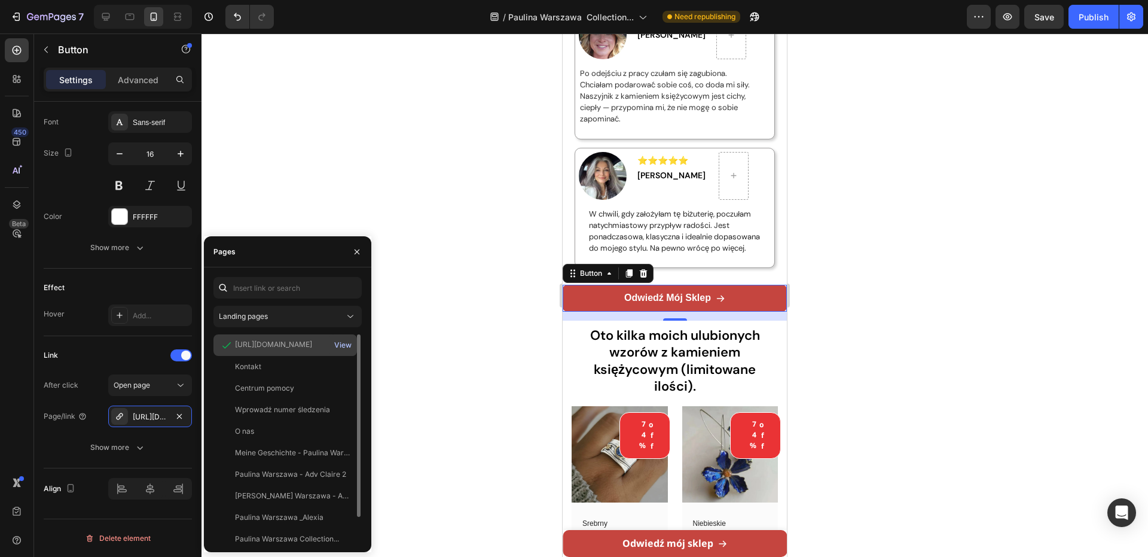
click at [337, 344] on div "View" at bounding box center [342, 345] width 17 height 11
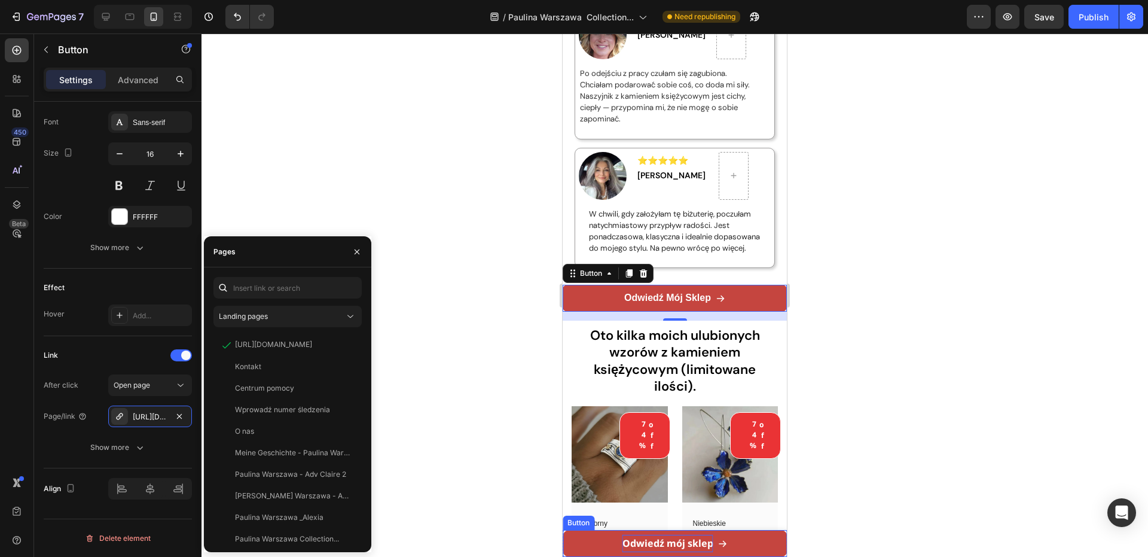
click at [686, 538] on strong "Odwiedź mój sklep" at bounding box center [667, 542] width 91 height 13
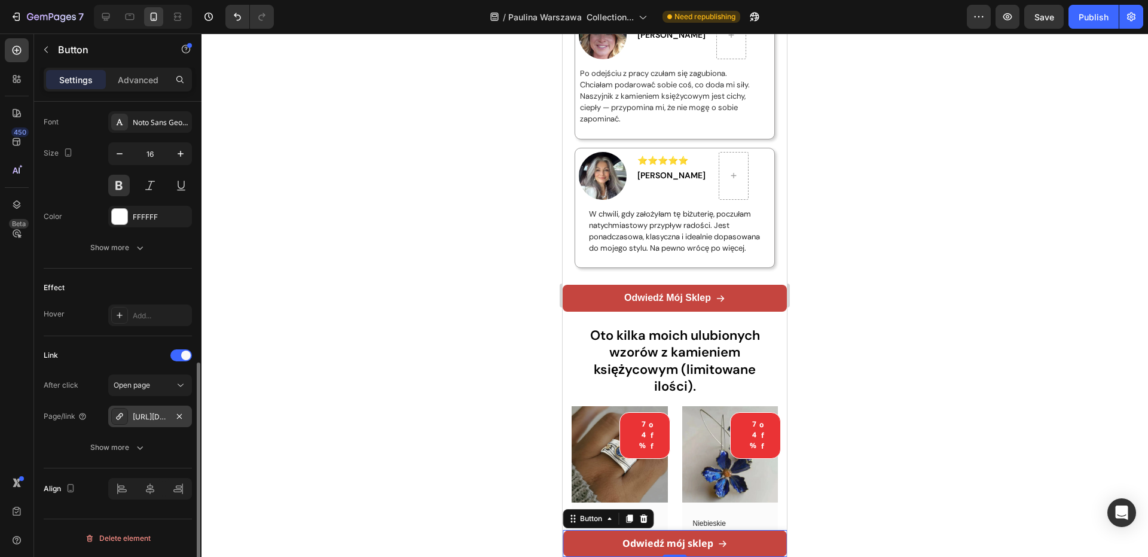
click at [136, 415] on div "[URL][DOMAIN_NAME]" at bounding box center [150, 416] width 35 height 11
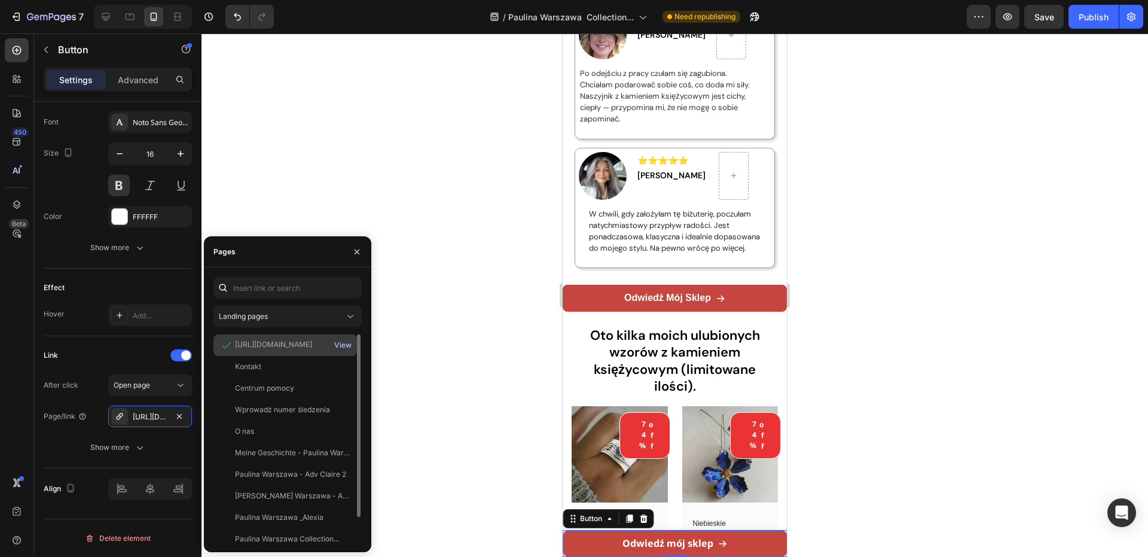
click at [342, 346] on div "View" at bounding box center [342, 345] width 17 height 11
click at [509, 159] on div at bounding box center [674, 294] width 946 height 523
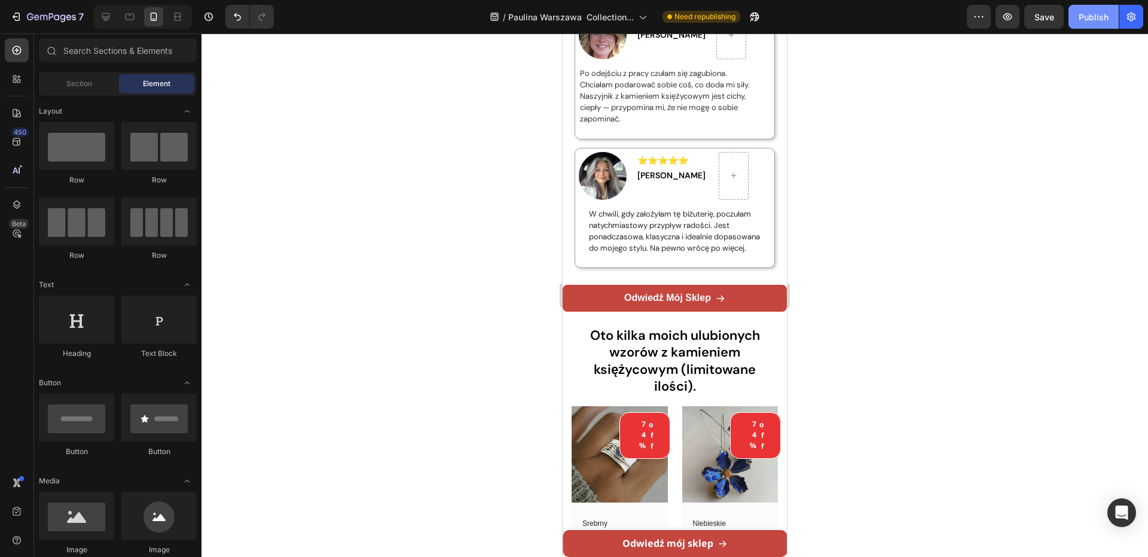
click at [1086, 23] on button "Publish" at bounding box center [1093, 17] width 50 height 24
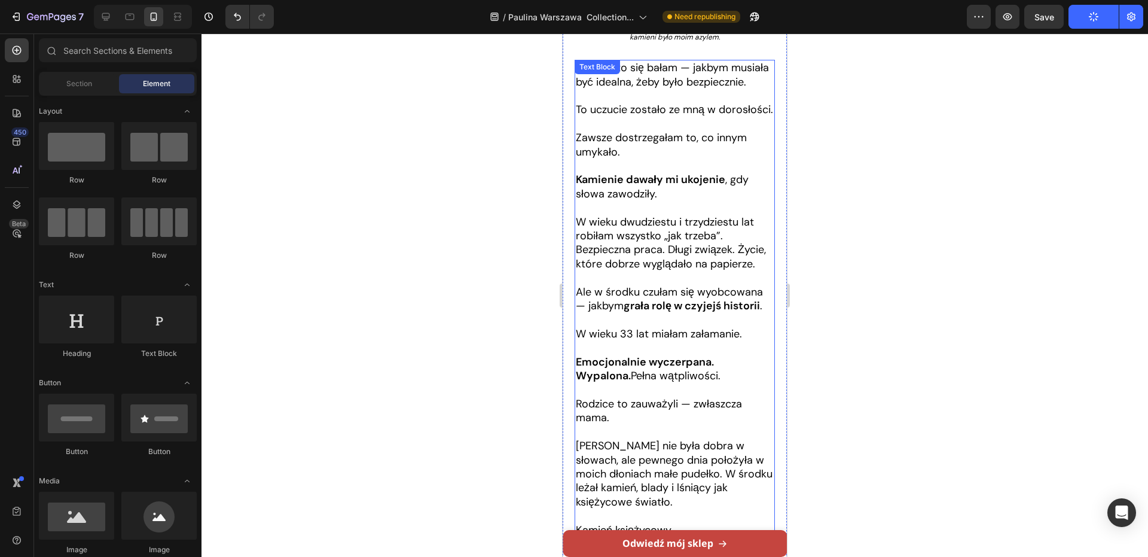
scroll to position [0, 0]
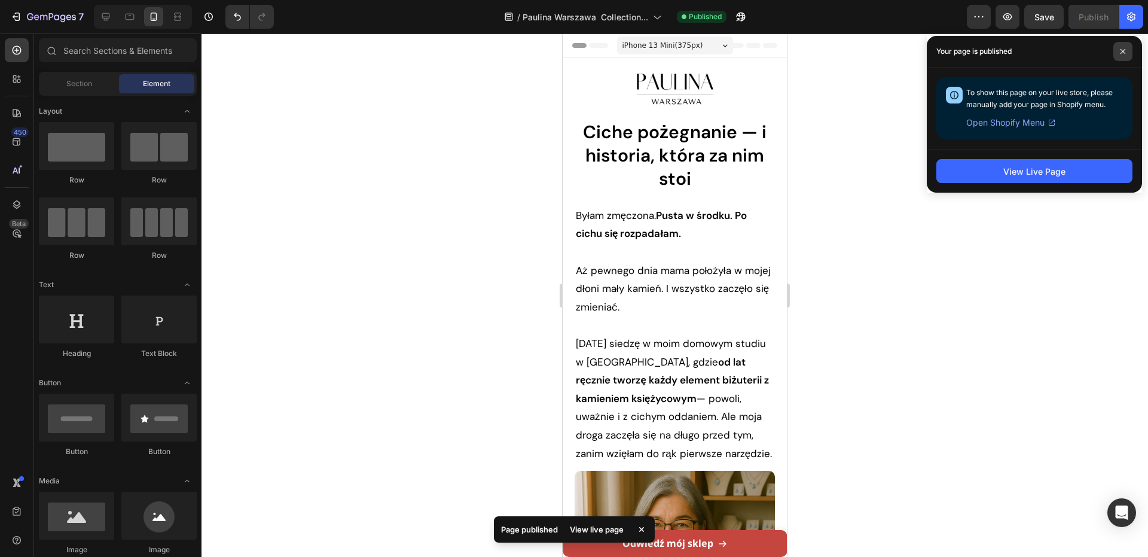
click at [1127, 48] on span at bounding box center [1122, 51] width 19 height 19
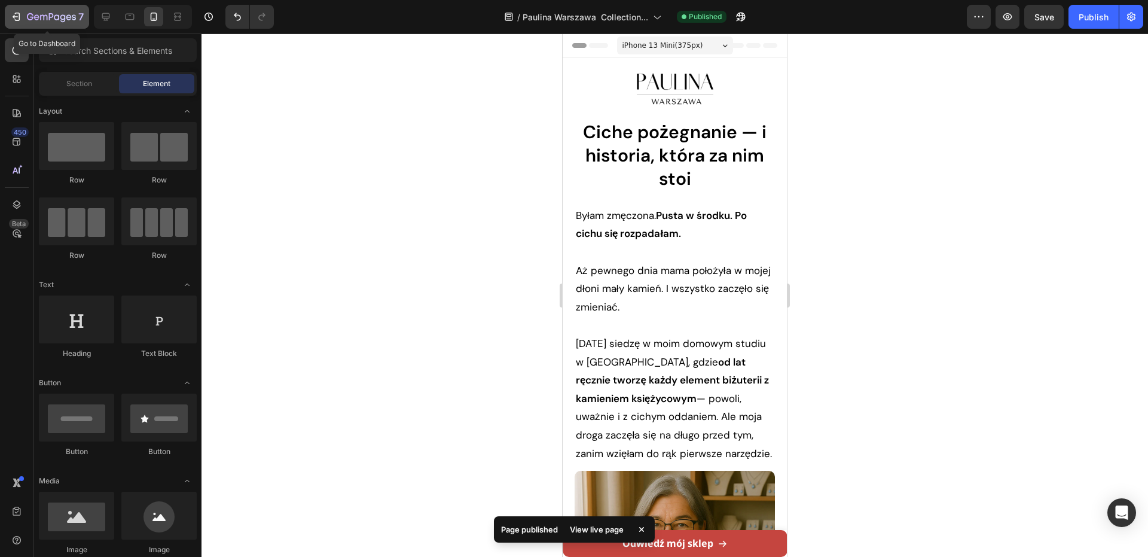
click at [21, 15] on icon "button" at bounding box center [16, 17] width 12 height 12
